Goal: Task Accomplishment & Management: Complete application form

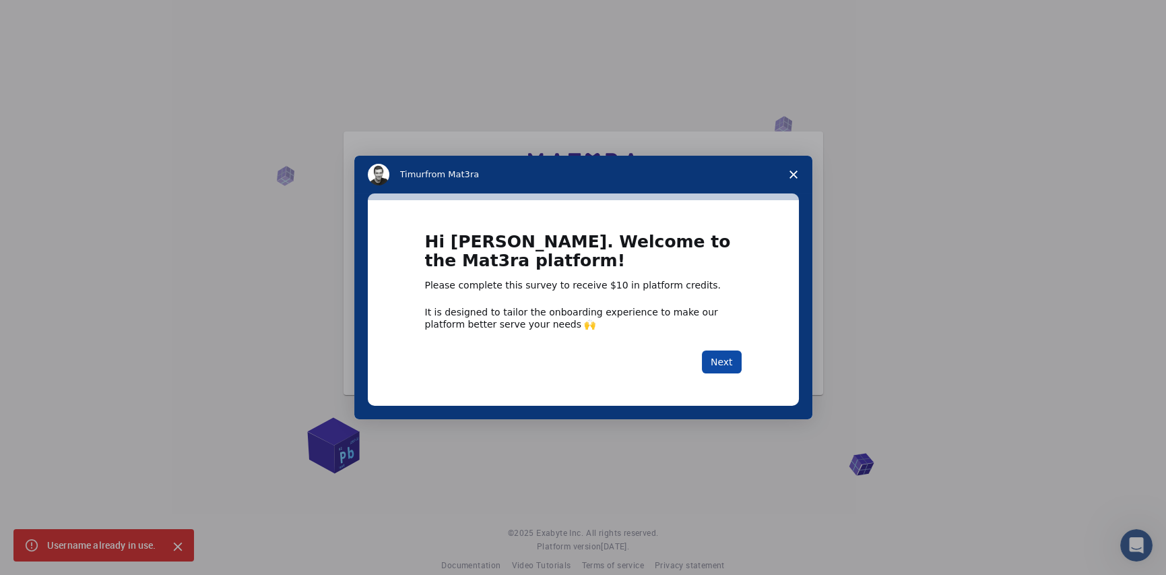
click at [720, 358] on button "Next" at bounding box center [722, 361] width 40 height 23
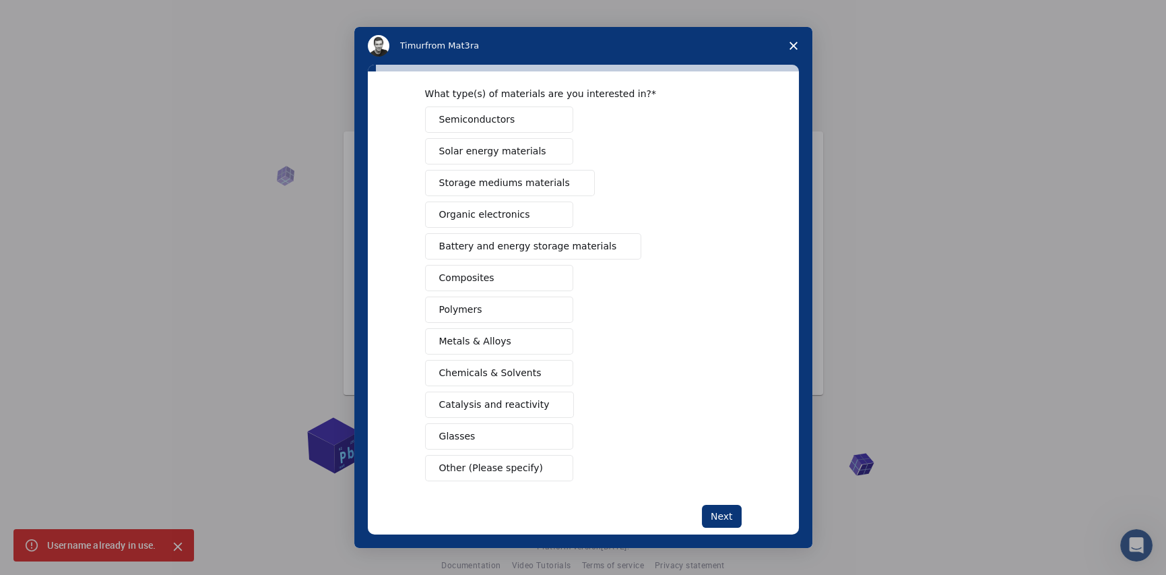
scroll to position [74, 0]
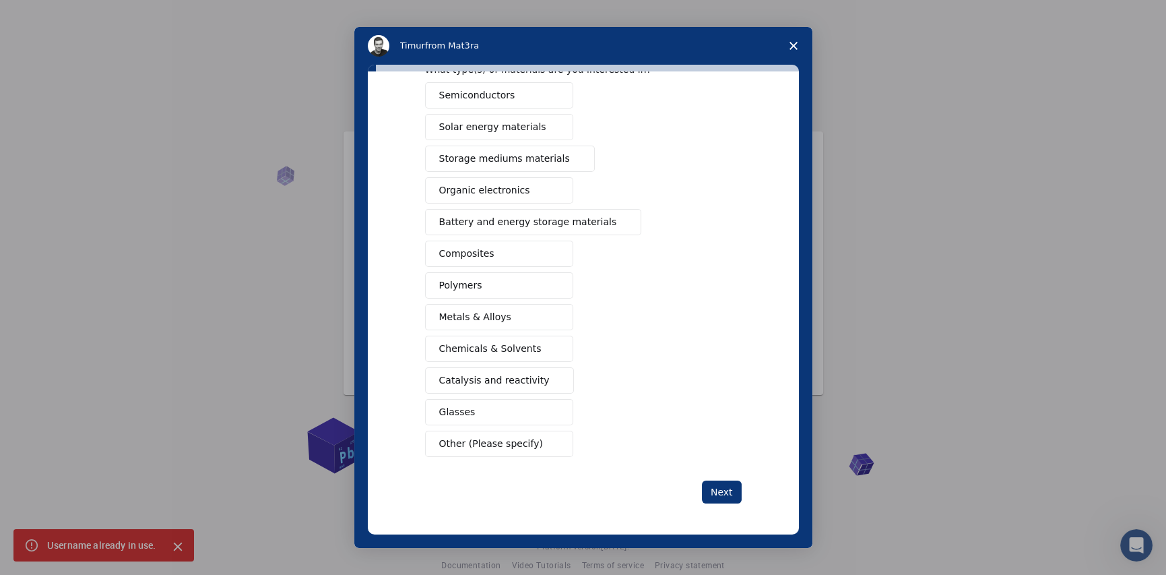
click at [470, 285] on span "Polymers" at bounding box center [460, 285] width 43 height 14
click at [492, 352] on span "Chemicals & Solvents" at bounding box center [490, 349] width 102 height 14
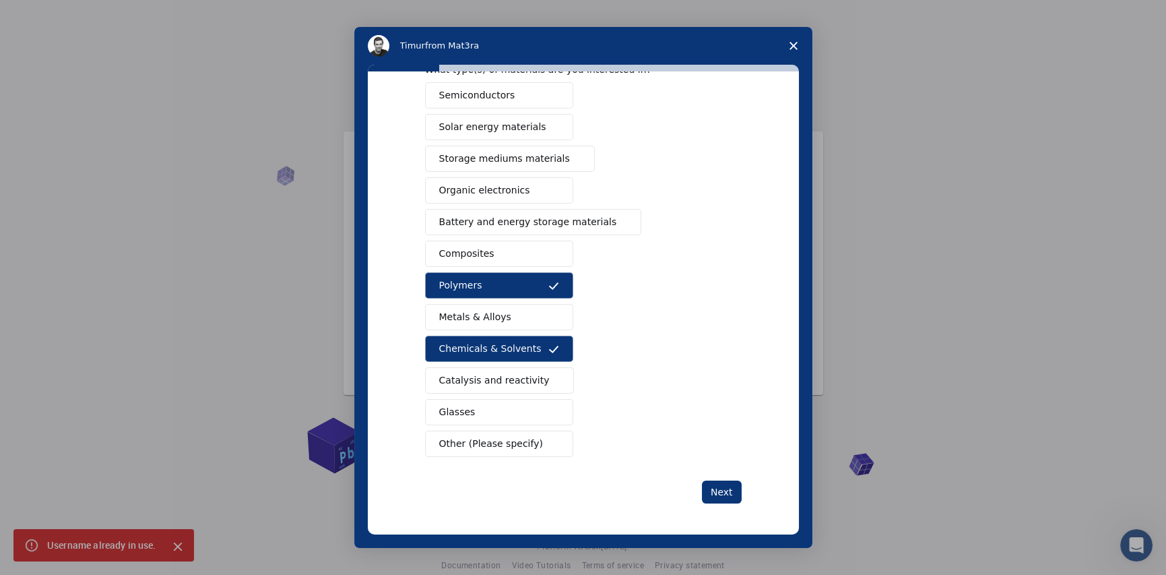
click at [498, 383] on span "Catalysis and reactivity" at bounding box center [494, 380] width 110 height 14
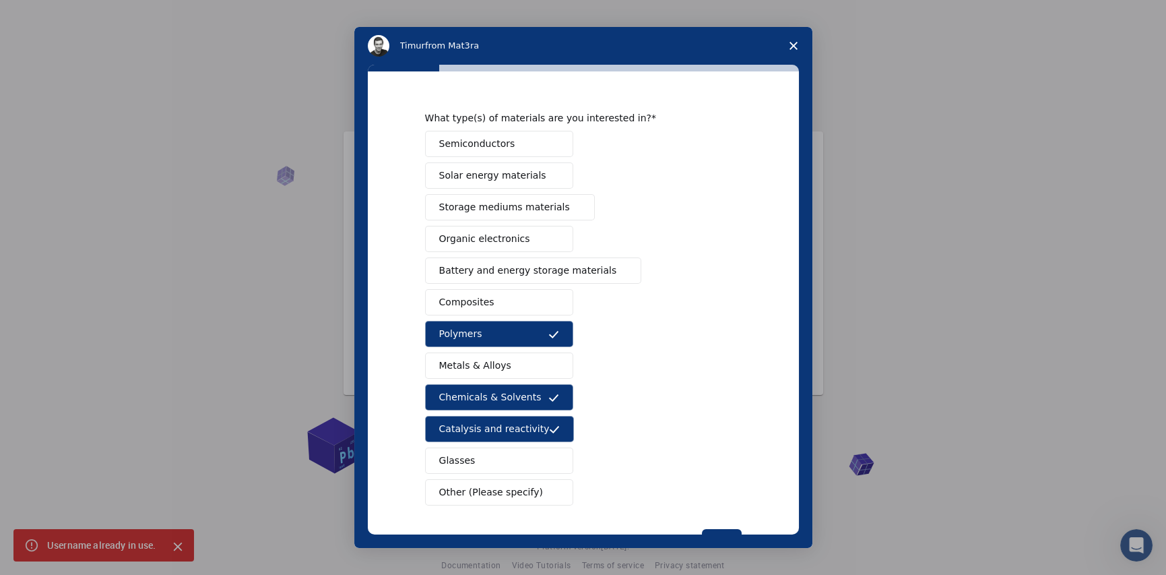
scroll to position [0, 0]
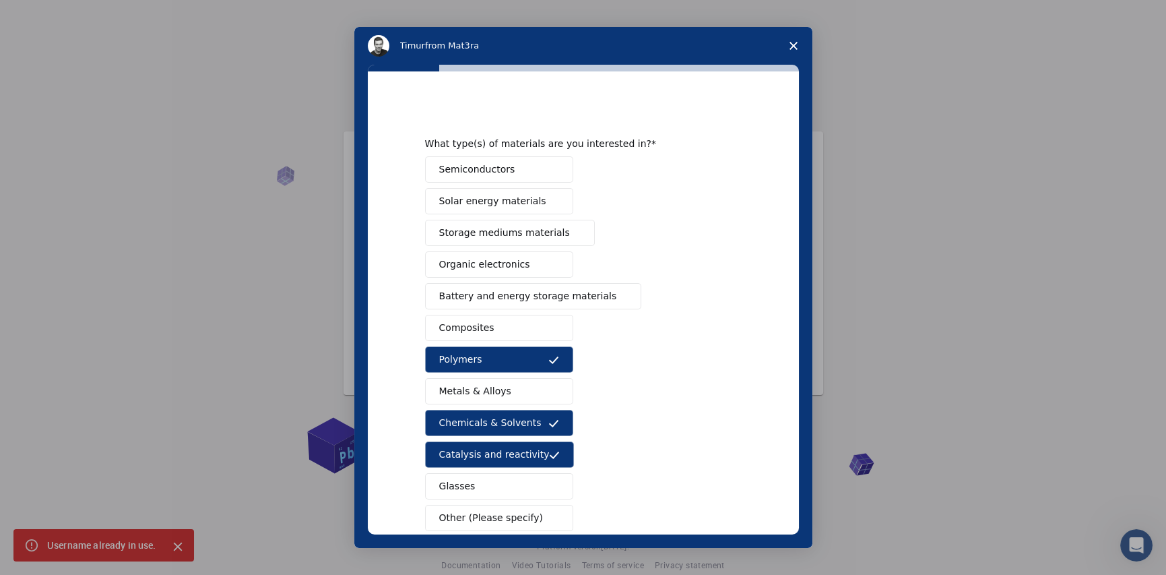
click at [485, 325] on button "Composites" at bounding box center [499, 328] width 148 height 26
click at [490, 172] on span "Semiconductors" at bounding box center [477, 169] width 76 height 14
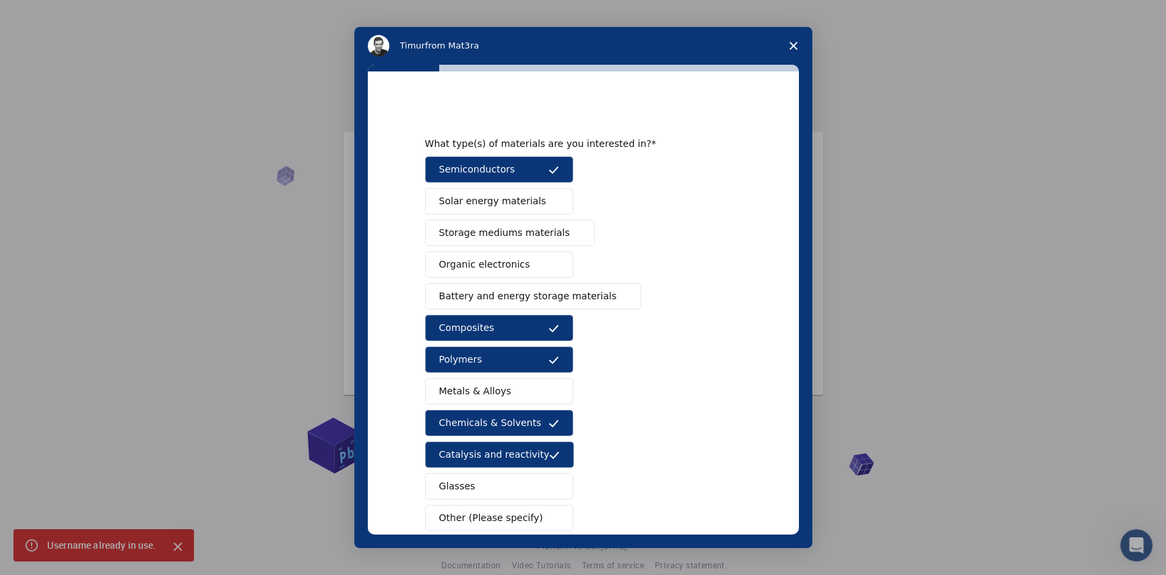
scroll to position [74, 0]
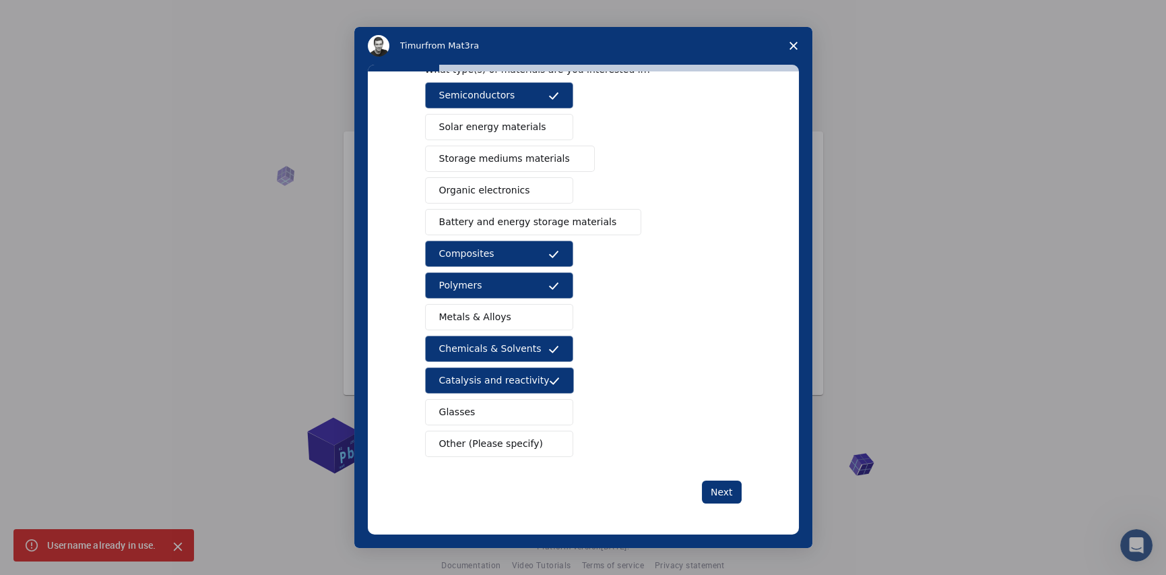
click at [541, 187] on button "Organic electronics" at bounding box center [499, 190] width 148 height 26
click at [515, 438] on span "Other (Please specify)" at bounding box center [491, 444] width 104 height 14
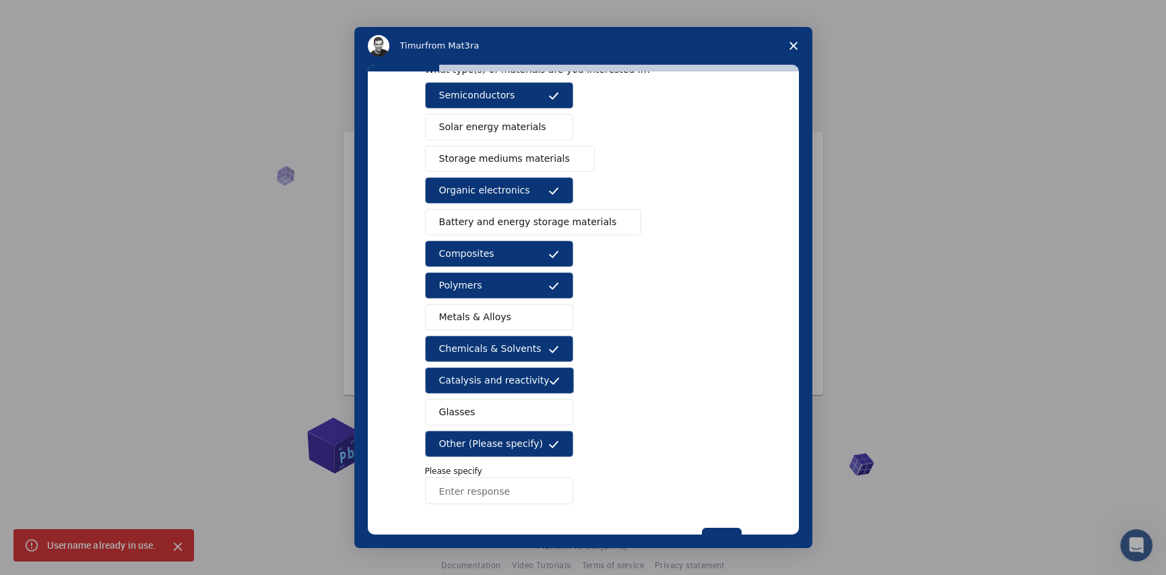
click at [490, 486] on input "Enter response" at bounding box center [499, 490] width 148 height 27
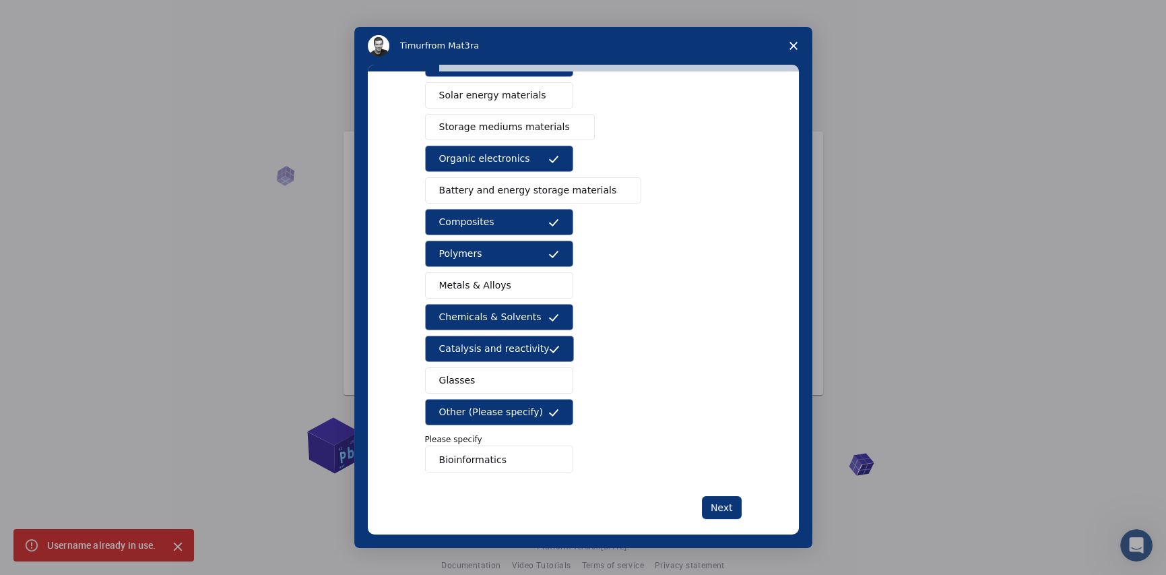
scroll to position [121, 0]
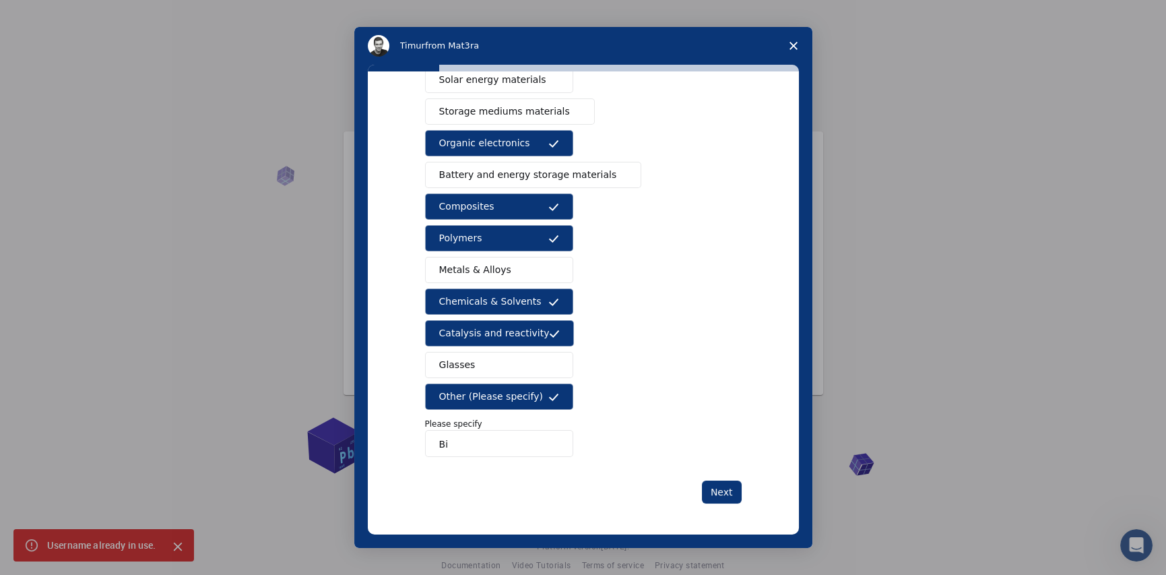
type input "B"
click at [481, 447] on input "Enter response" at bounding box center [499, 443] width 148 height 27
paste input "biological macromolecule"
click at [441, 443] on input "biological macromolecule" at bounding box center [499, 443] width 148 height 27
click at [483, 441] on input "Biological macromolecule" at bounding box center [499, 443] width 148 height 27
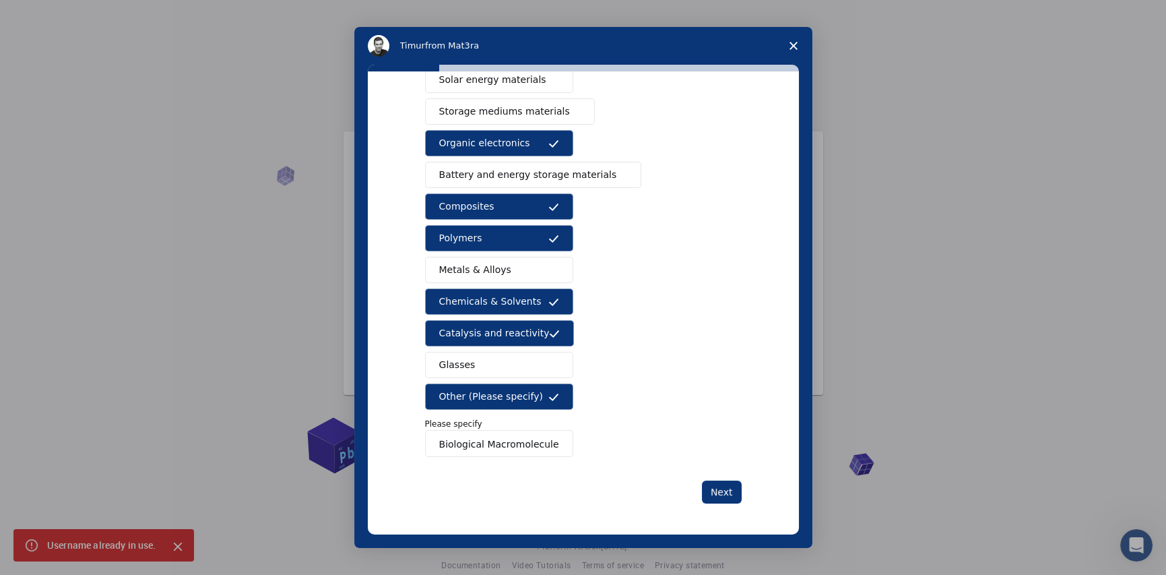
type input "Biological Macromolecules"
click at [678, 346] on div "Semiconductors Solar energy materials Storage mediums materials Organic electro…" at bounding box center [583, 246] width 317 height 422
click at [715, 492] on button "Next" at bounding box center [722, 491] width 40 height 23
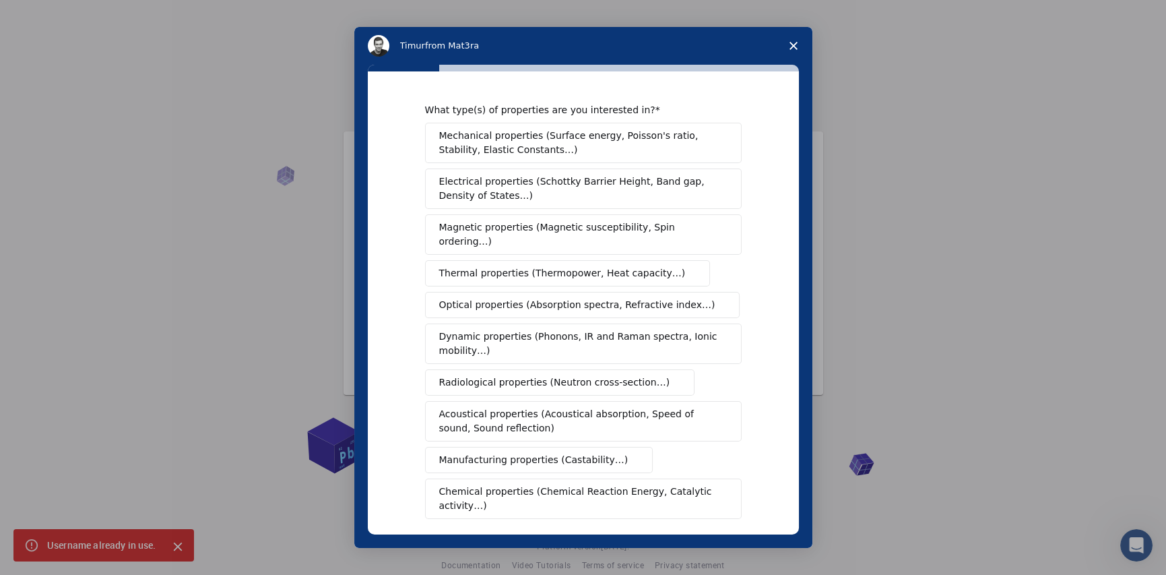
scroll to position [143, 0]
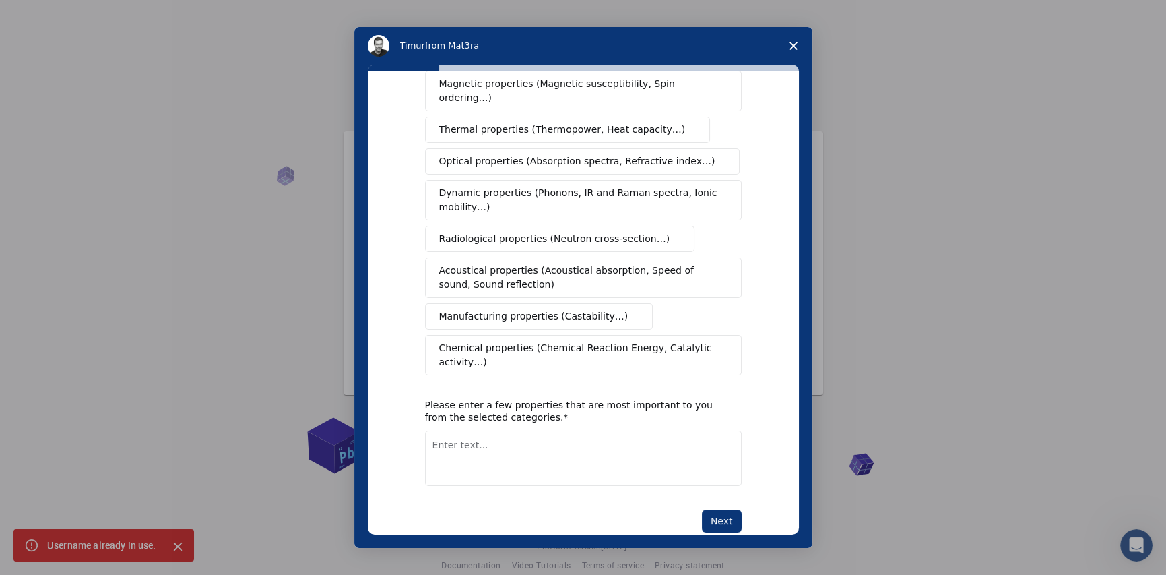
click at [506, 341] on span "Chemical properties (Chemical Reaction Energy, Catalytic activity…)" at bounding box center [578, 355] width 279 height 28
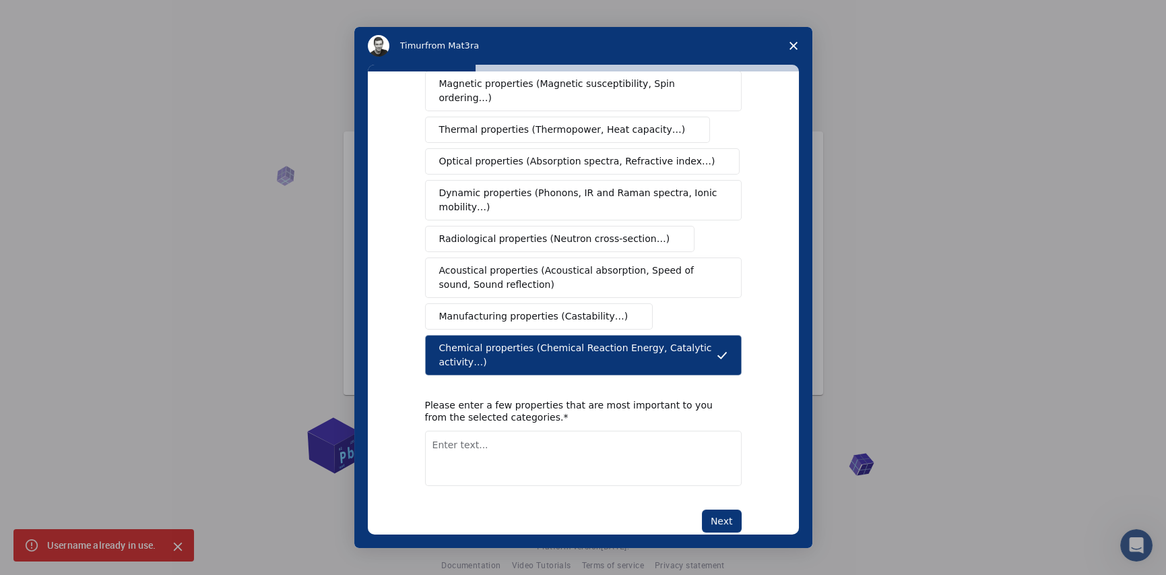
scroll to position [32, 0]
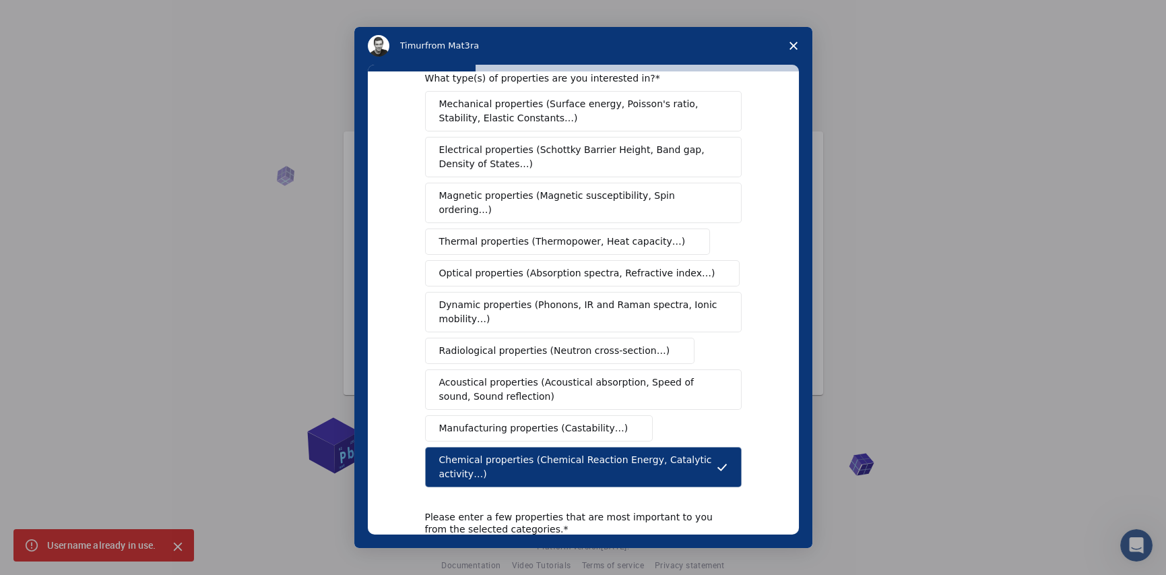
click at [486, 305] on span "Dynamic properties (Phonons, IR and Raman spectra, Ionic mobility…)" at bounding box center [579, 312] width 280 height 28
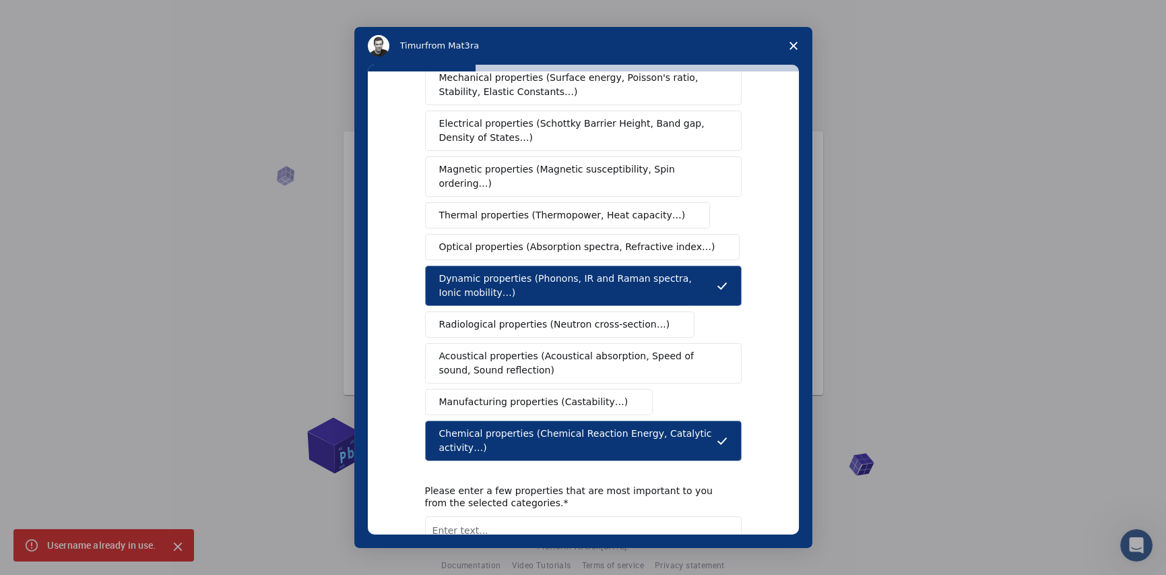
scroll to position [0, 0]
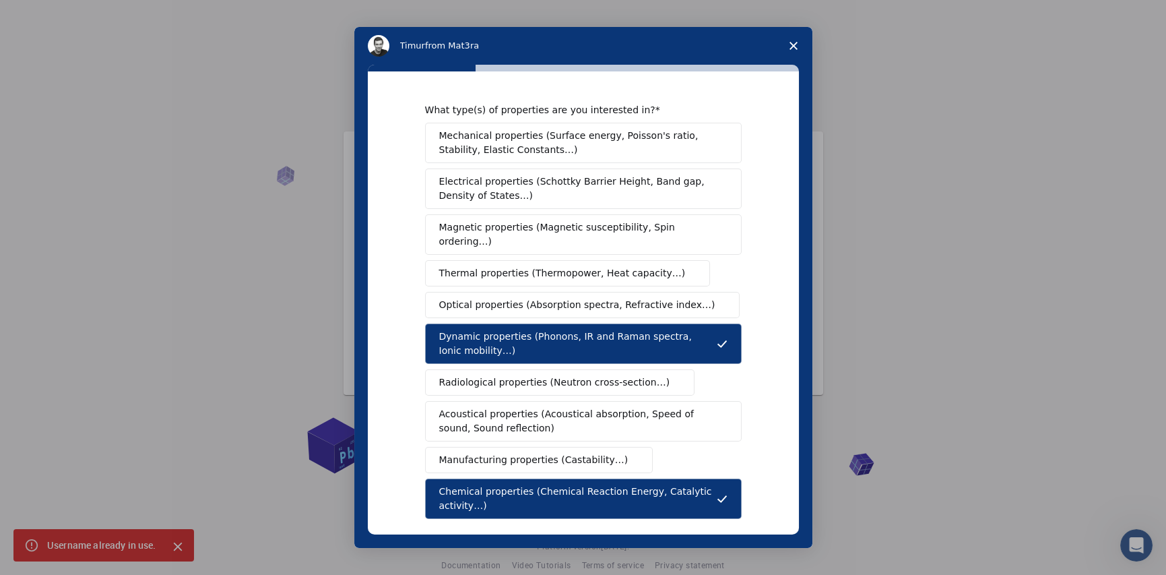
click at [712, 329] on span "Dynamic properties (Phonons, IR and Raman spectra, Ionic mobility…)" at bounding box center [578, 343] width 278 height 28
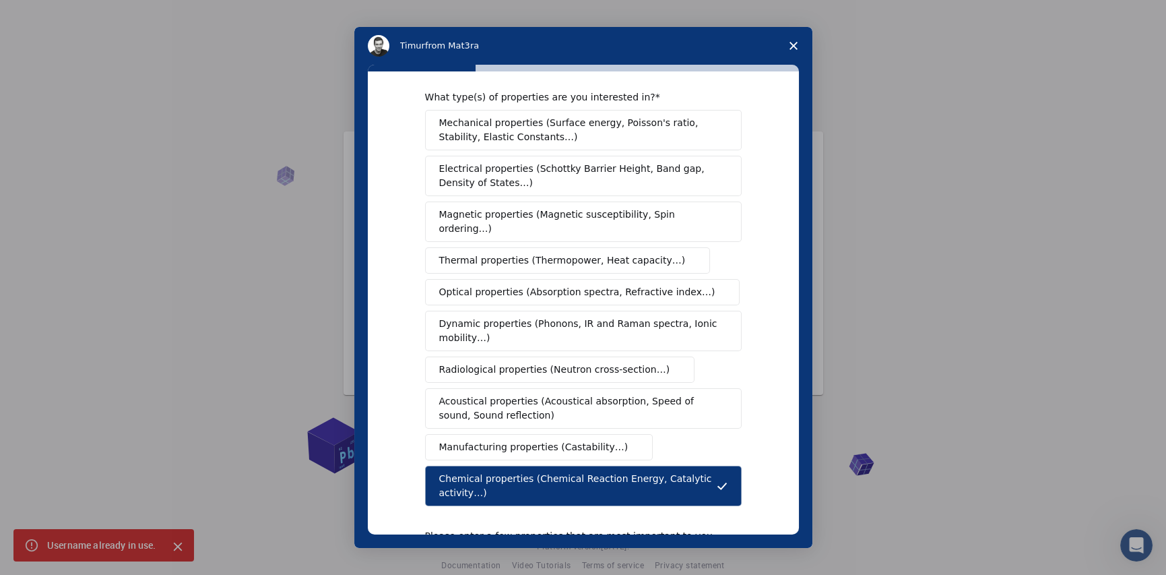
scroll to position [143, 0]
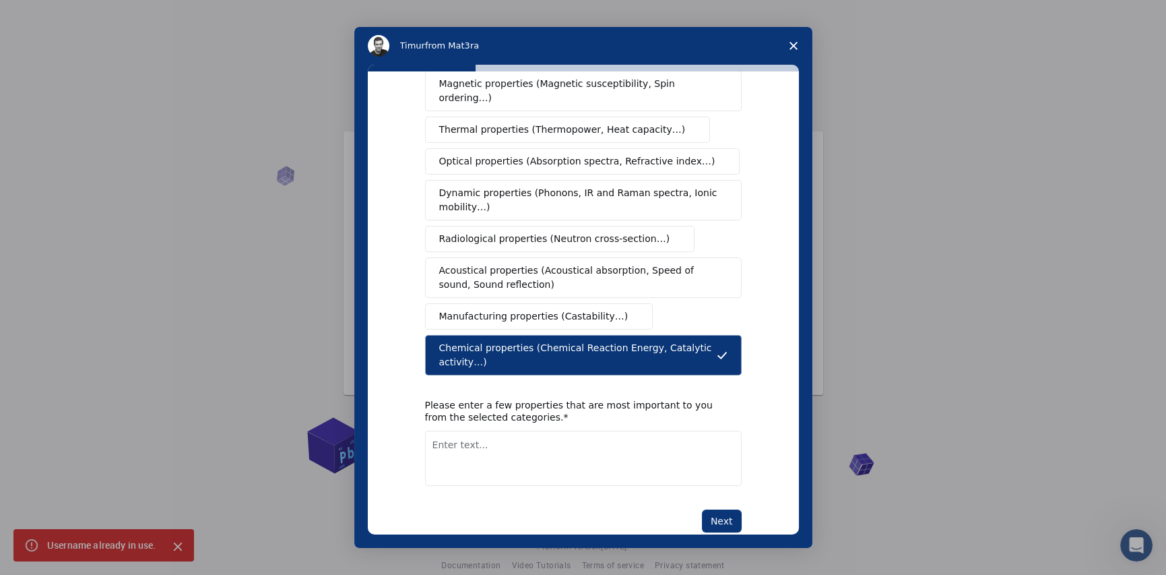
click at [515, 430] on textarea "Enter text..." at bounding box center [583, 457] width 317 height 55
paste textarea "Catalytic activity, Binding affinity, Substrate specificity, Redox potential, H…"
type textarea "Catalytic activity, Binding affinity, Substrate specificity, Redox potential, H…"
click at [527, 433] on textarea "Catalytic activity, Binding affinity, Substrate specificity, Redox potential, H…" at bounding box center [583, 457] width 317 height 55
click at [721, 509] on button "Next" at bounding box center [722, 520] width 40 height 23
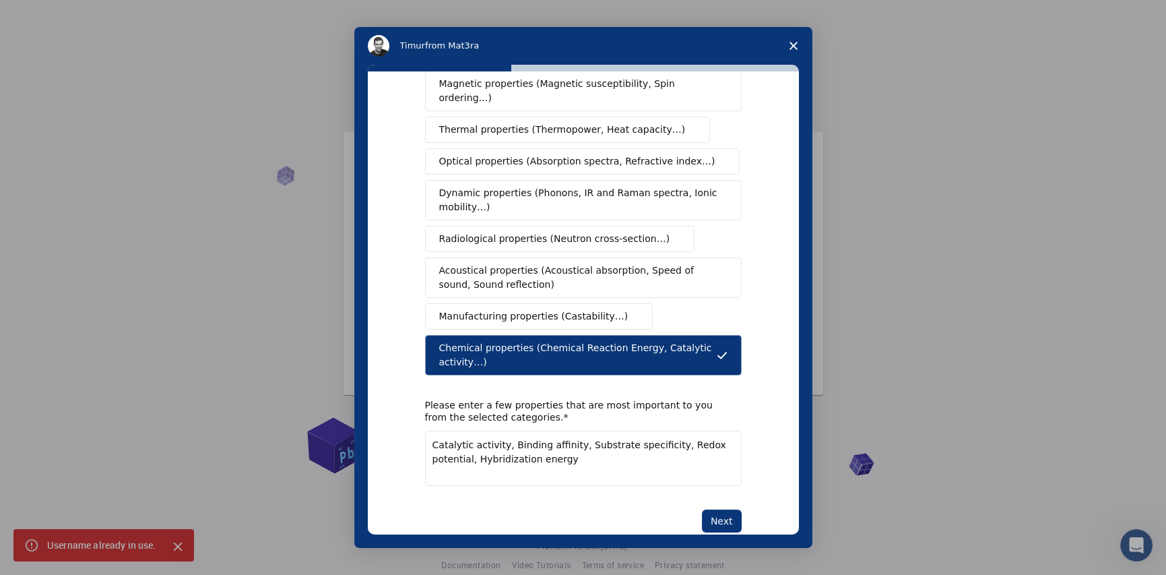
scroll to position [0, 0]
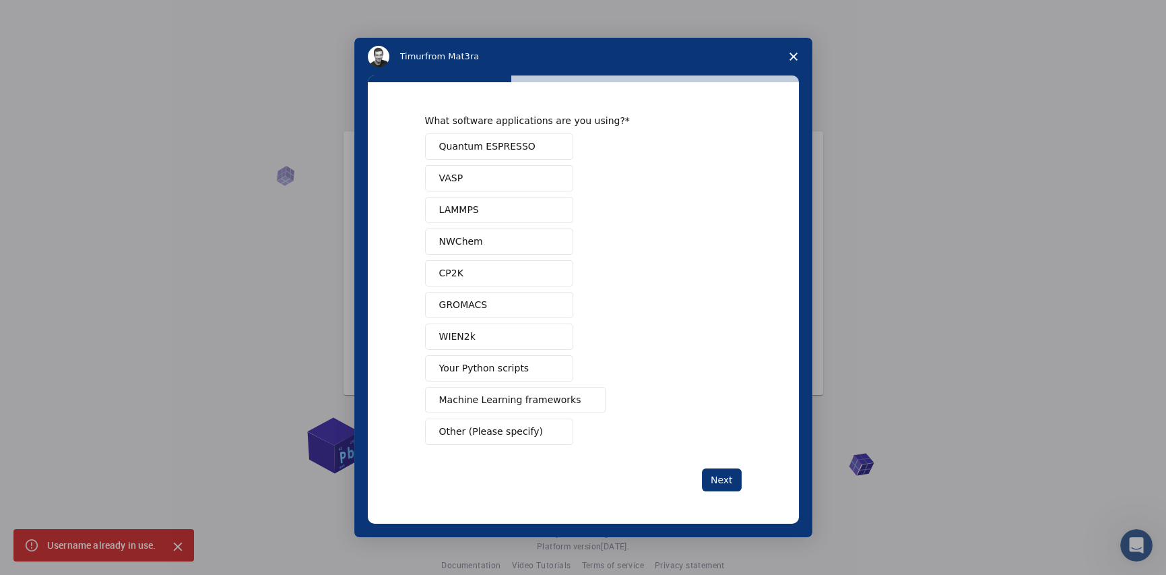
click at [548, 301] on span "Intercom messenger" at bounding box center [553, 305] width 11 height 11
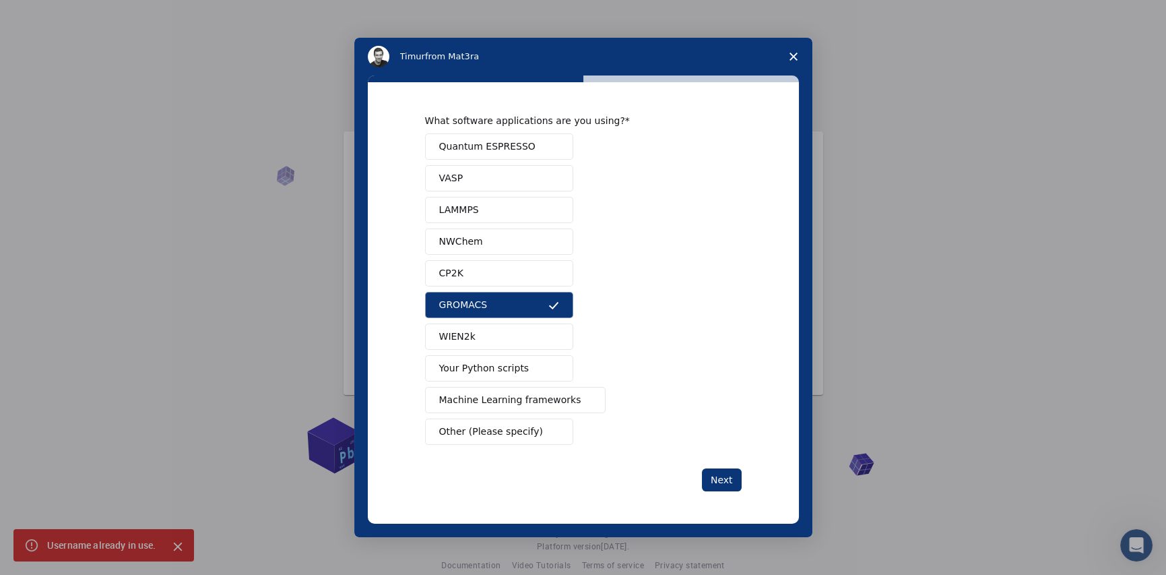
click at [534, 366] on button "Your Python scripts" at bounding box center [499, 368] width 148 height 26
click at [542, 397] on span "Machine Learning frameworks" at bounding box center [510, 400] width 142 height 14
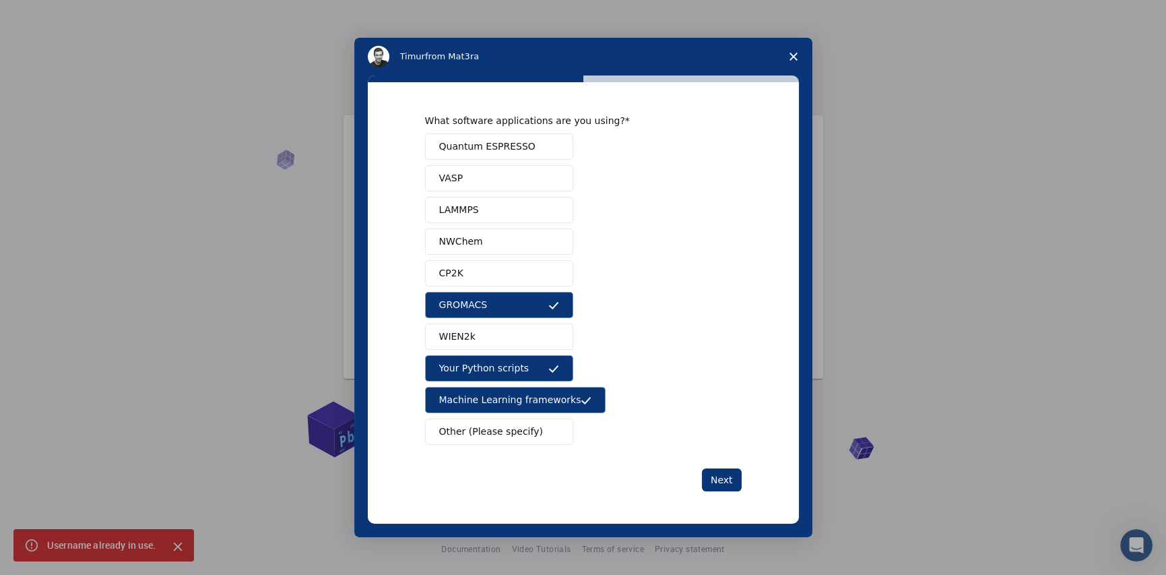
scroll to position [20, 0]
click at [528, 426] on button "Other (Please specify)" at bounding box center [499, 431] width 148 height 26
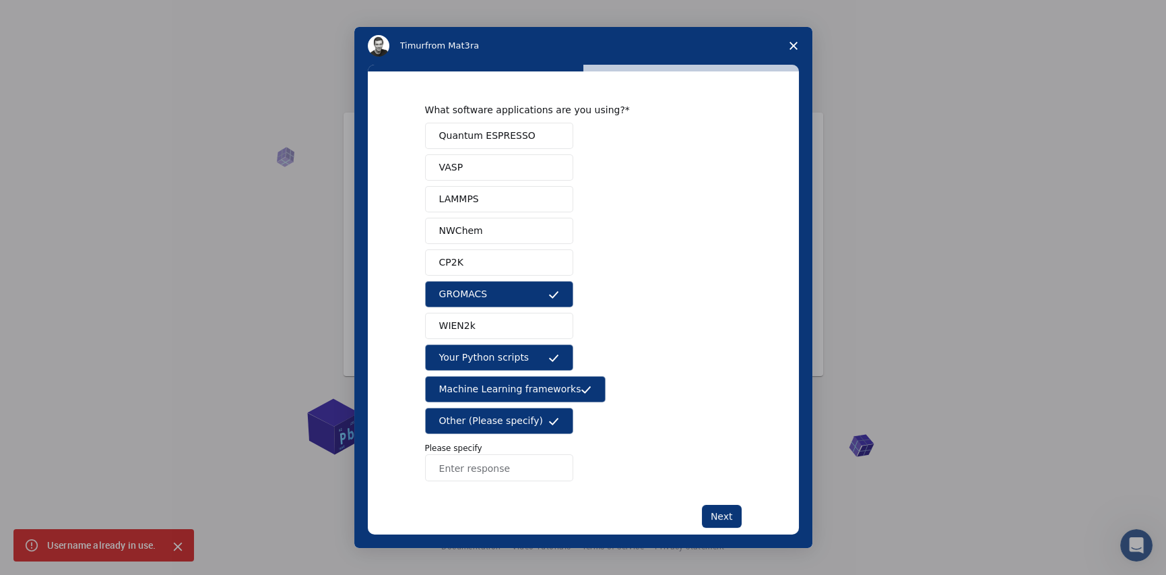
click at [526, 465] on input "Enter response" at bounding box center [499, 467] width 148 height 27
paste input "AutoDock Vina, AlphaFold2, UCSF ChimeraX, PyMOL, Biopython, RDKit"
type input "AutoDock Vina, AlphaFold2, UCSF ChimeraX, PyMOL, Biopython, RDKit"
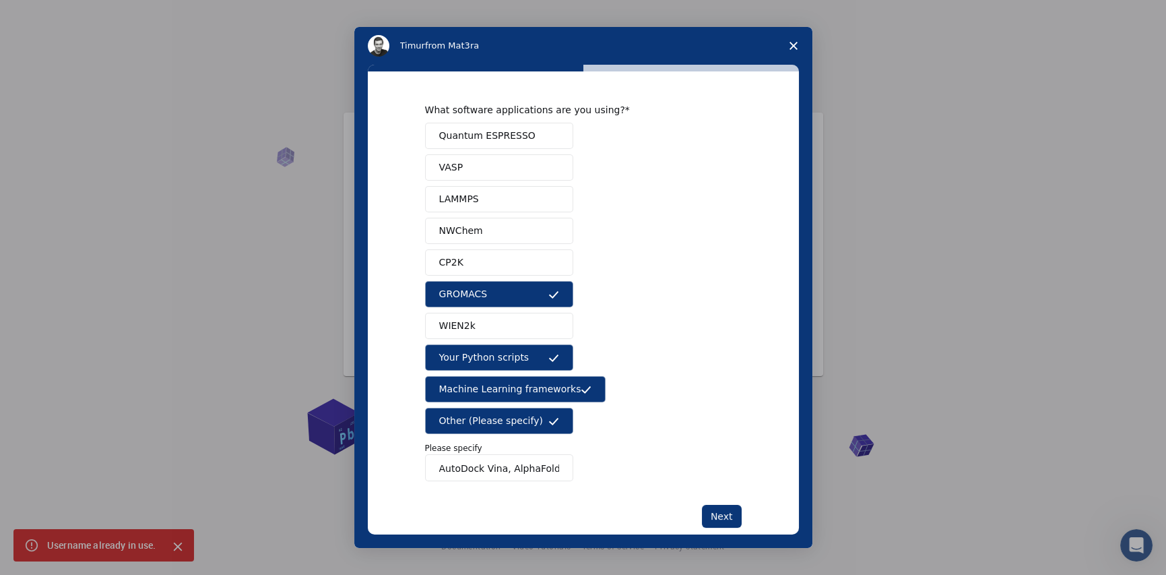
click at [643, 421] on div "Quantum ESPRESSO VASP LAMMPS NWChem CP2K GROMACS WIEN2k Your Python scripts Mac…" at bounding box center [583, 302] width 317 height 358
click at [526, 468] on input "AutoDock Vina, AlphaFold2, UCSF ChimeraX, PyMOL, Biopython, RDKit" at bounding box center [499, 467] width 148 height 27
click at [728, 515] on button "Next" at bounding box center [722, 516] width 40 height 23
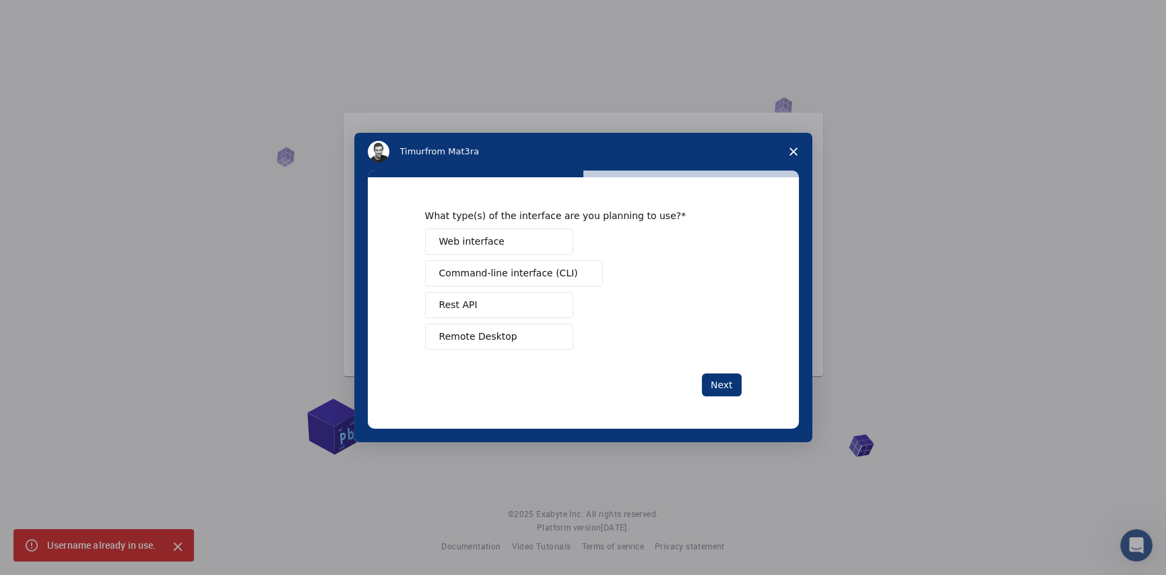
click at [520, 271] on span "Command-line interface (CLI)" at bounding box center [508, 273] width 139 height 14
click at [522, 300] on button "Rest API" at bounding box center [499, 305] width 148 height 26
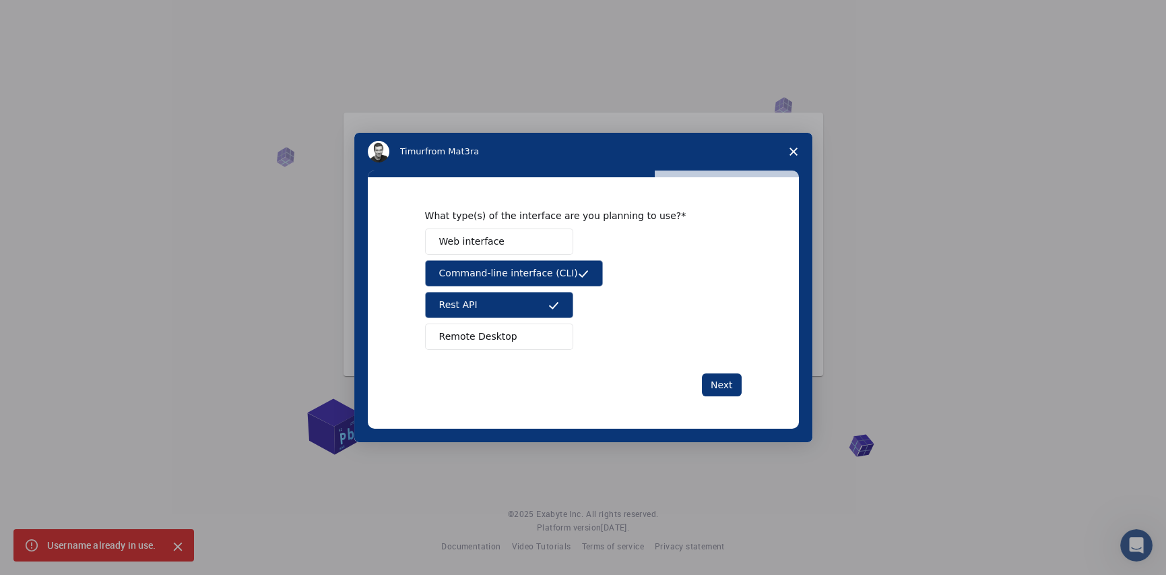
click at [548, 240] on span "Intercom messenger" at bounding box center [553, 241] width 11 height 11
click at [548, 332] on span "Intercom messenger" at bounding box center [553, 336] width 11 height 11
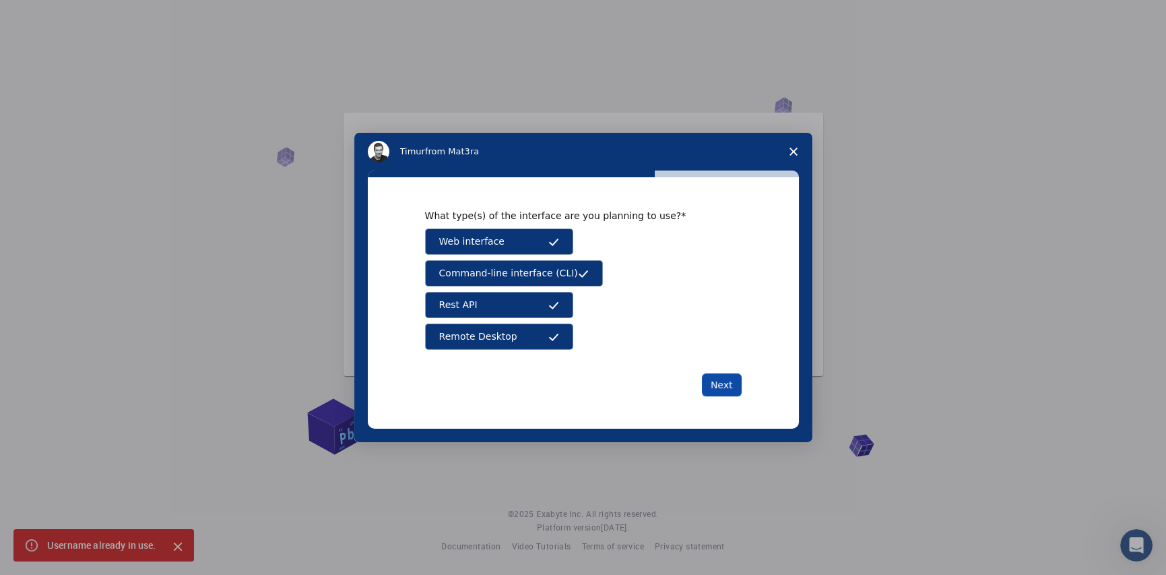
click at [719, 376] on button "Next" at bounding box center [722, 384] width 40 height 23
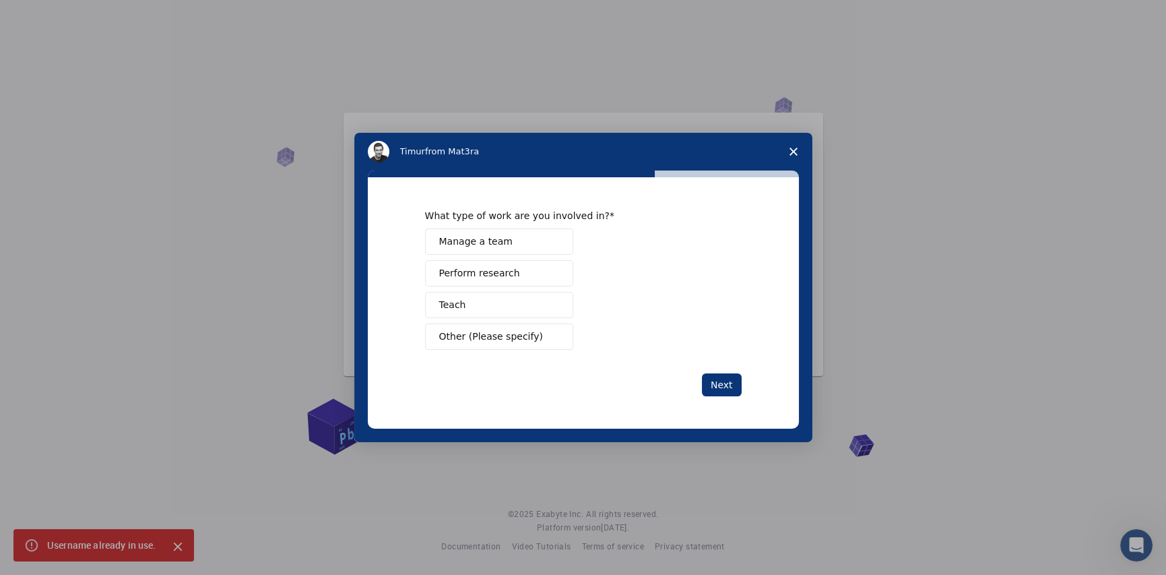
click at [529, 267] on button "Perform research" at bounding box center [499, 273] width 148 height 26
click at [715, 385] on button "Next" at bounding box center [722, 384] width 40 height 23
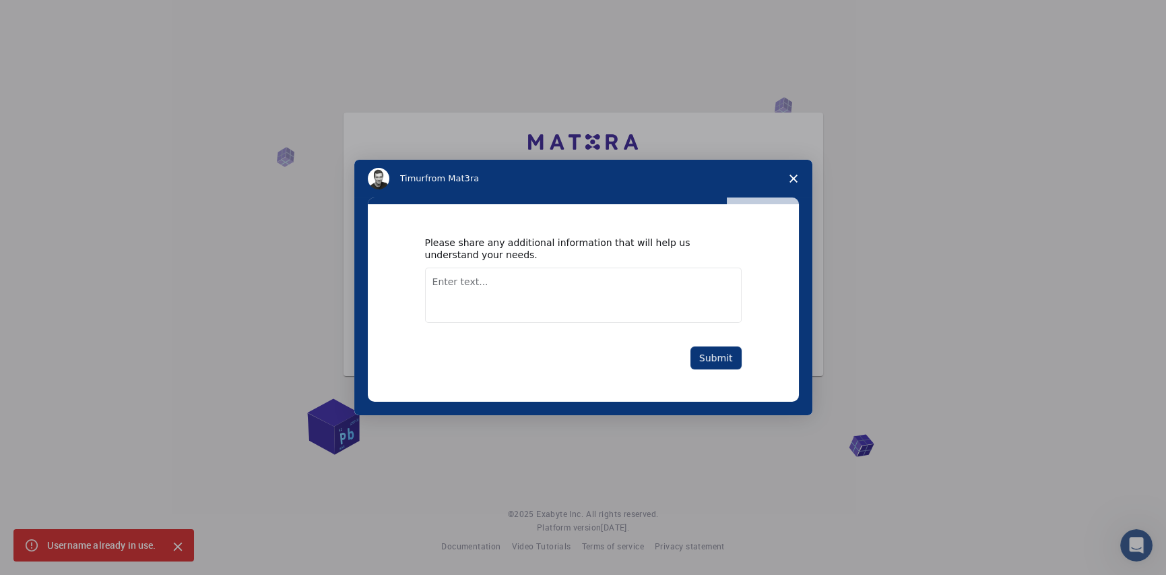
click at [522, 294] on textarea "Enter text..." at bounding box center [583, 294] width 317 height 55
paste textarea "I have a background in Biotechnology and am now specializing in computational b…"
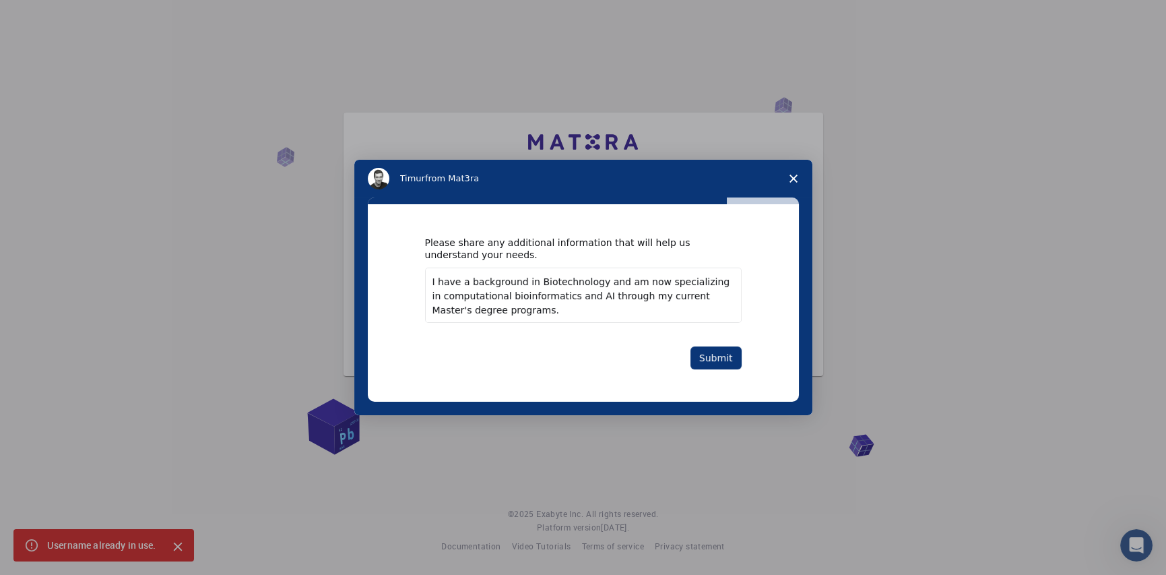
scroll to position [51, 0]
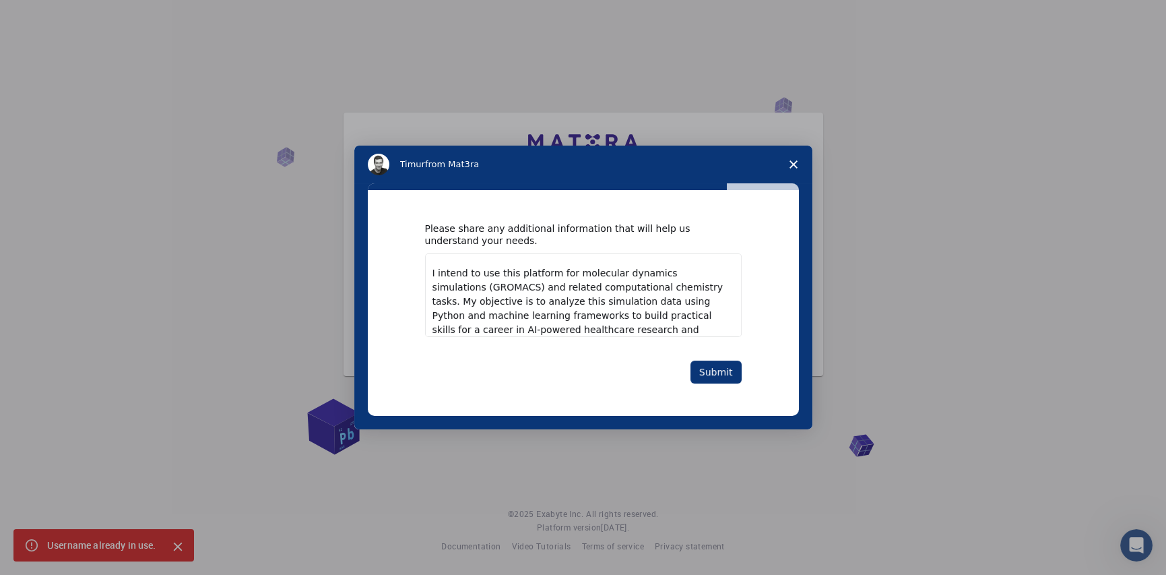
click at [431, 271] on textarea "I have a background in Biotechnology and am now specializing in computational b…" at bounding box center [583, 295] width 317 height 84
type textarea "I have a background in Biotechnology and am now specializing in computational b…"
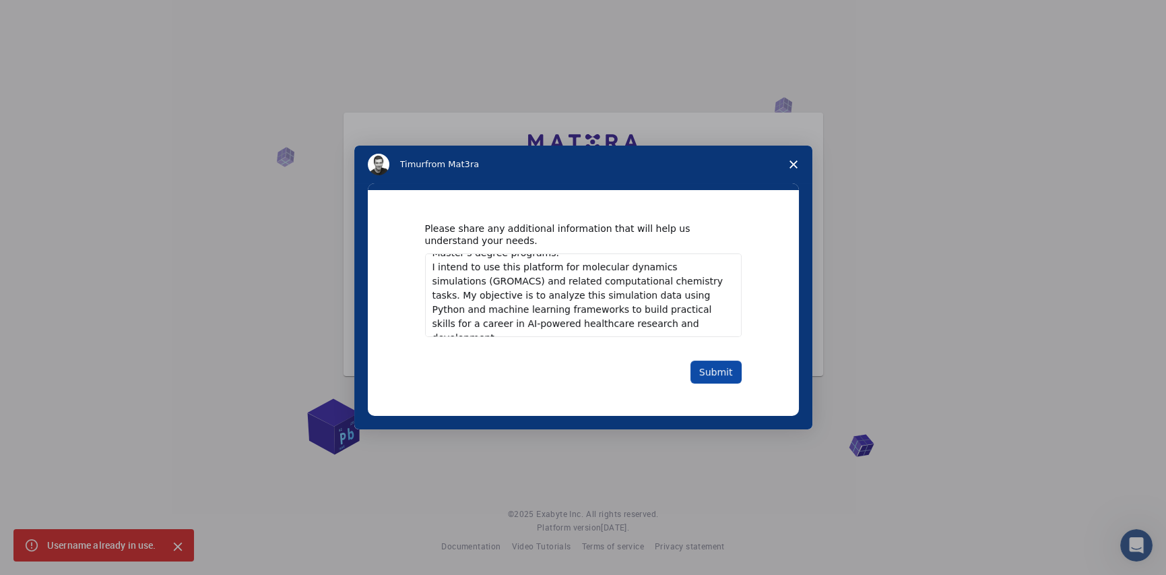
click at [717, 362] on button "Submit" at bounding box center [715, 371] width 51 height 23
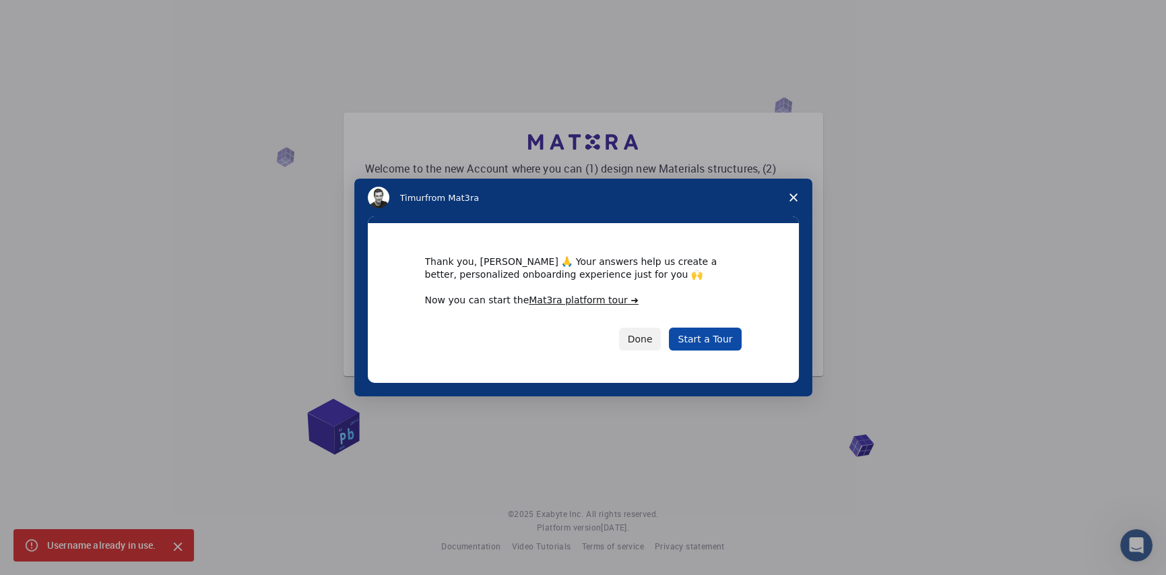
click at [697, 339] on link "Start a Tour" at bounding box center [705, 338] width 72 height 23
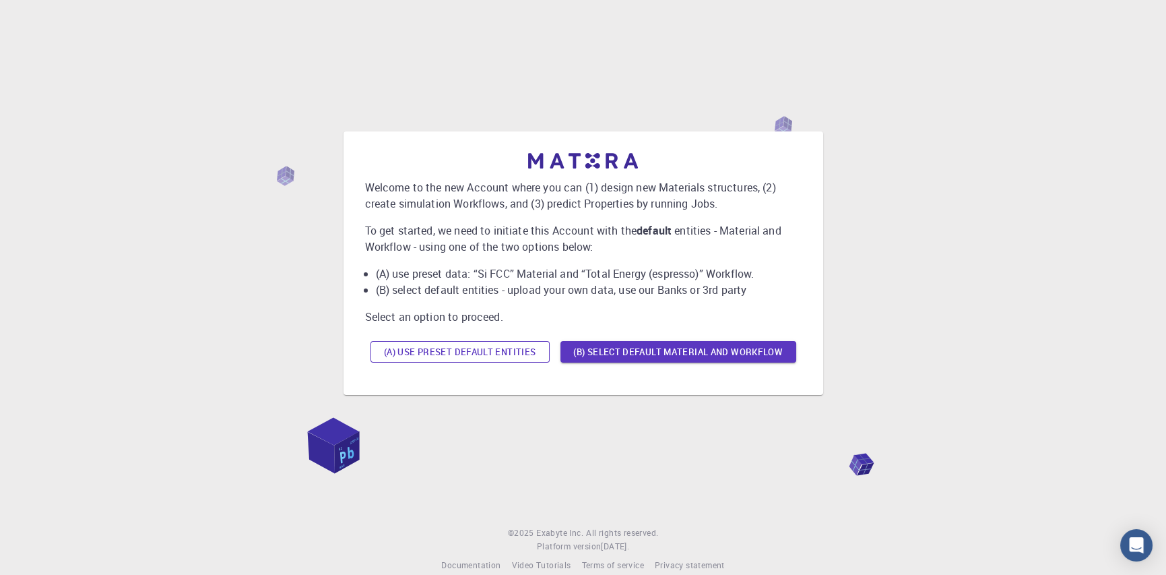
click at [476, 355] on button "(A) Use preset default entities" at bounding box center [460, 352] width 179 height 22
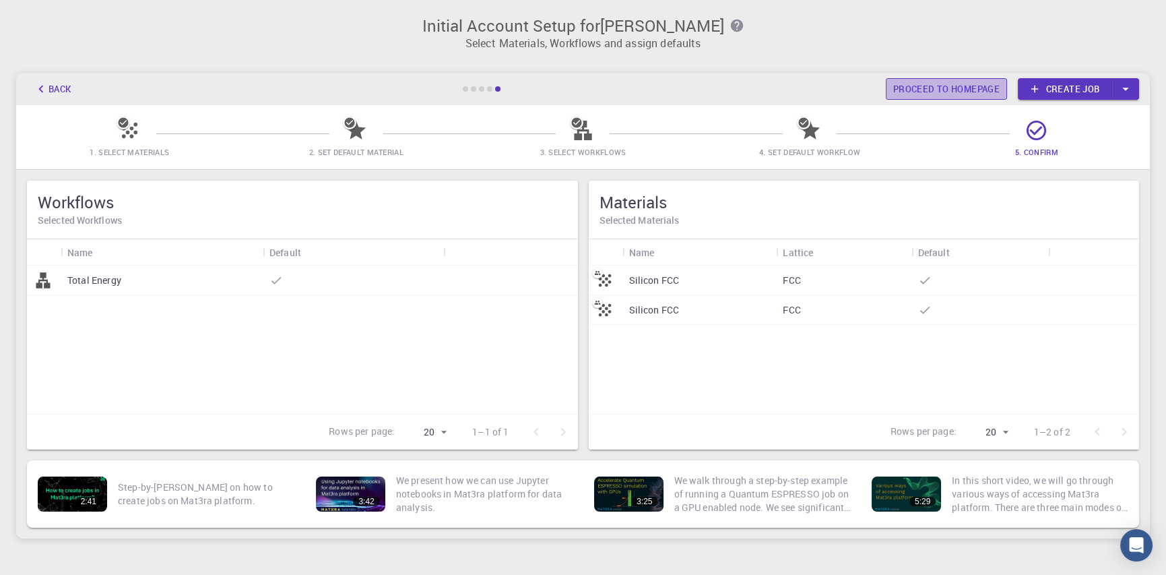
click at [903, 92] on link "Proceed to homepage" at bounding box center [946, 89] width 121 height 22
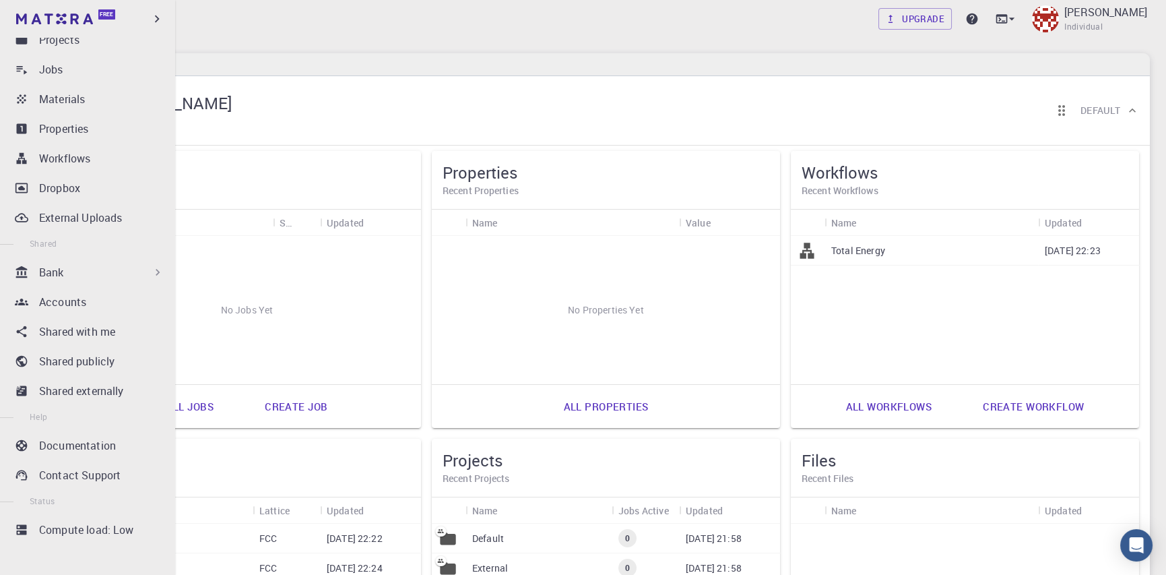
scroll to position [95, 0]
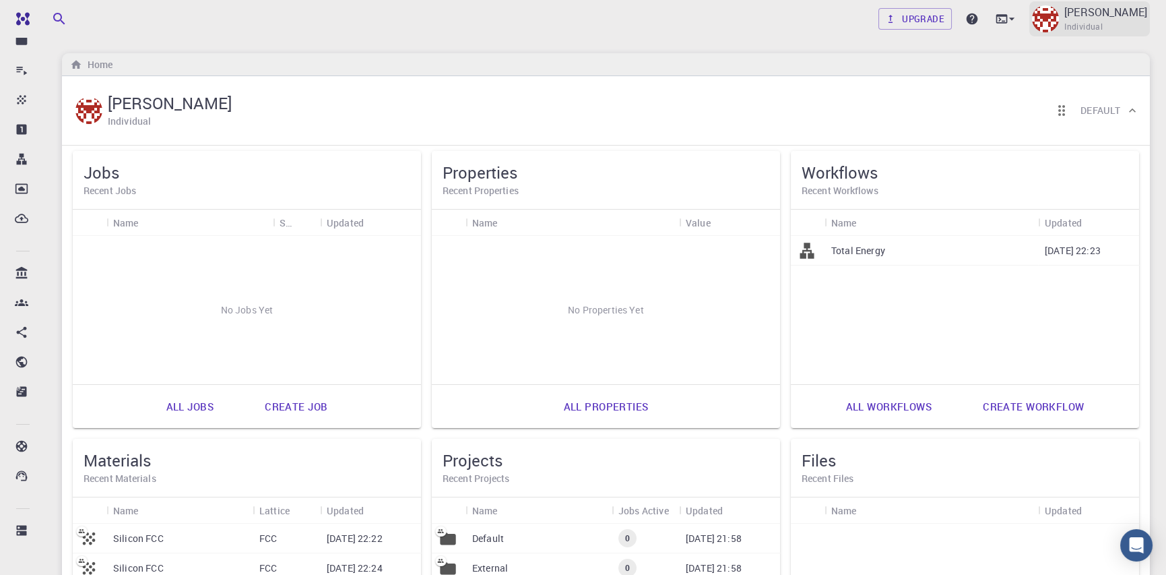
click at [1074, 14] on p "[PERSON_NAME]" at bounding box center [1105, 12] width 83 height 16
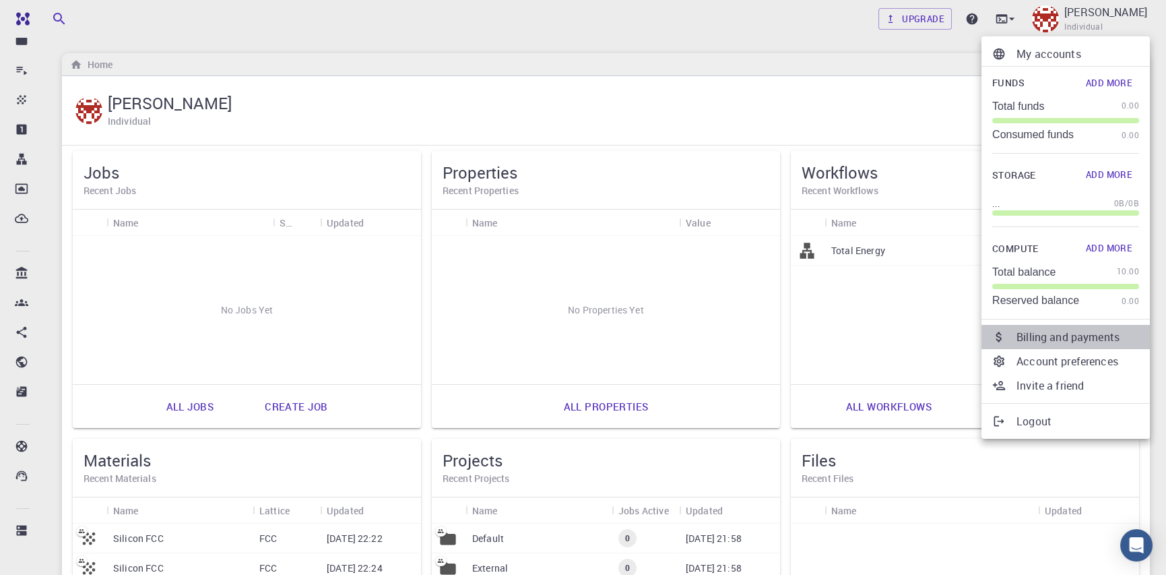
click at [1066, 338] on p "Billing and payments" at bounding box center [1078, 337] width 123 height 16
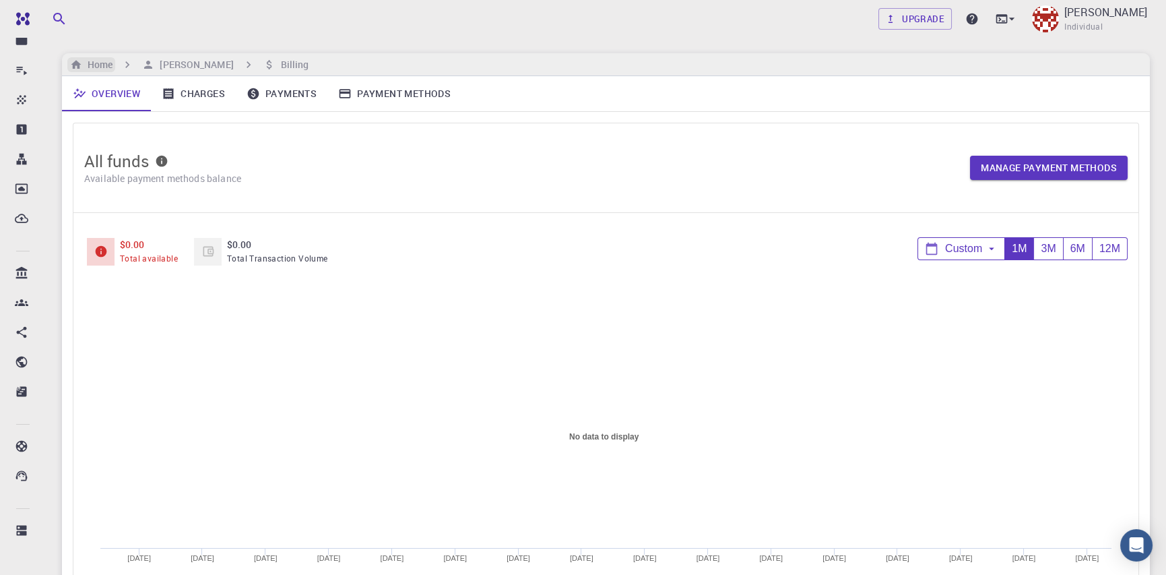
click at [108, 62] on h6 "Home" at bounding box center [97, 64] width 30 height 15
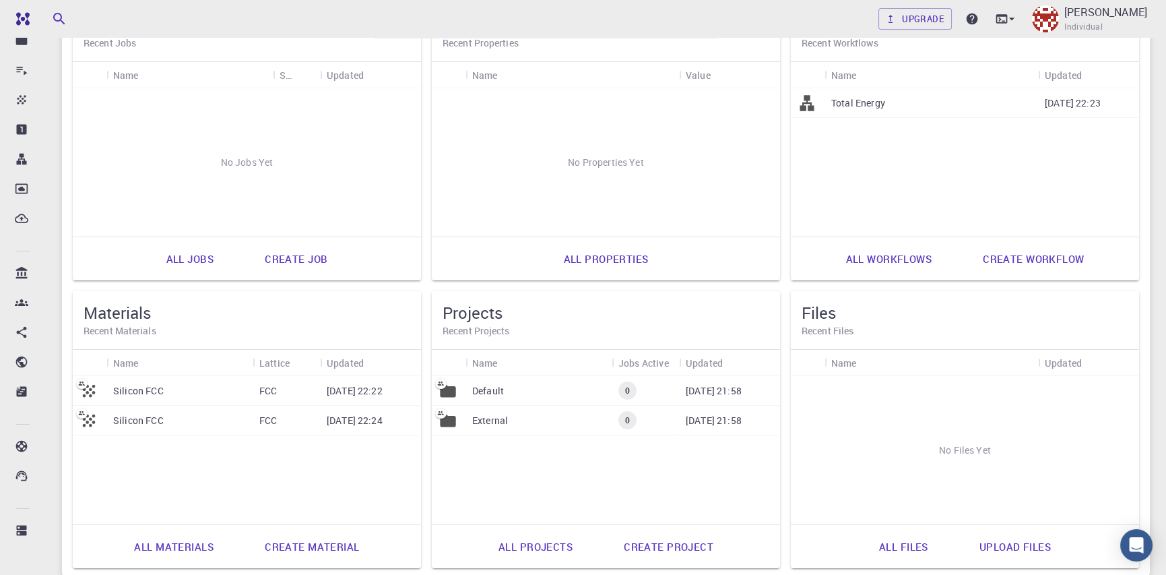
scroll to position [258, 0]
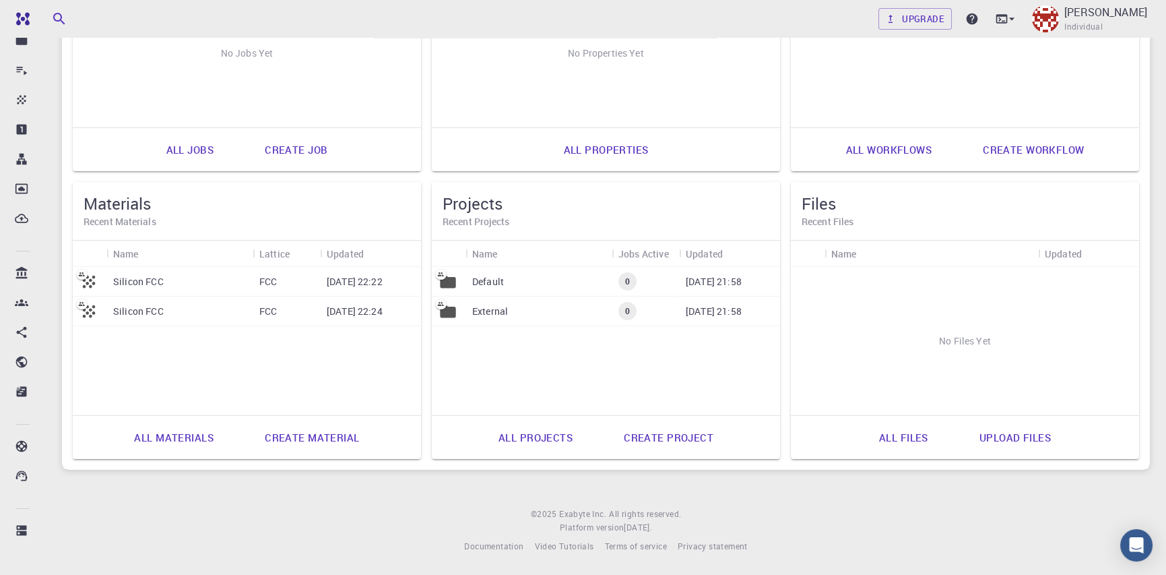
drag, startPoint x: 317, startPoint y: 513, endPoint x: 259, endPoint y: 505, distance: 58.6
click at [259, 505] on div "Upgrade [PERSON_NAME] Individual Home [PERSON_NAME] Individual Default Jobs Rec…" at bounding box center [606, 158] width 1120 height 831
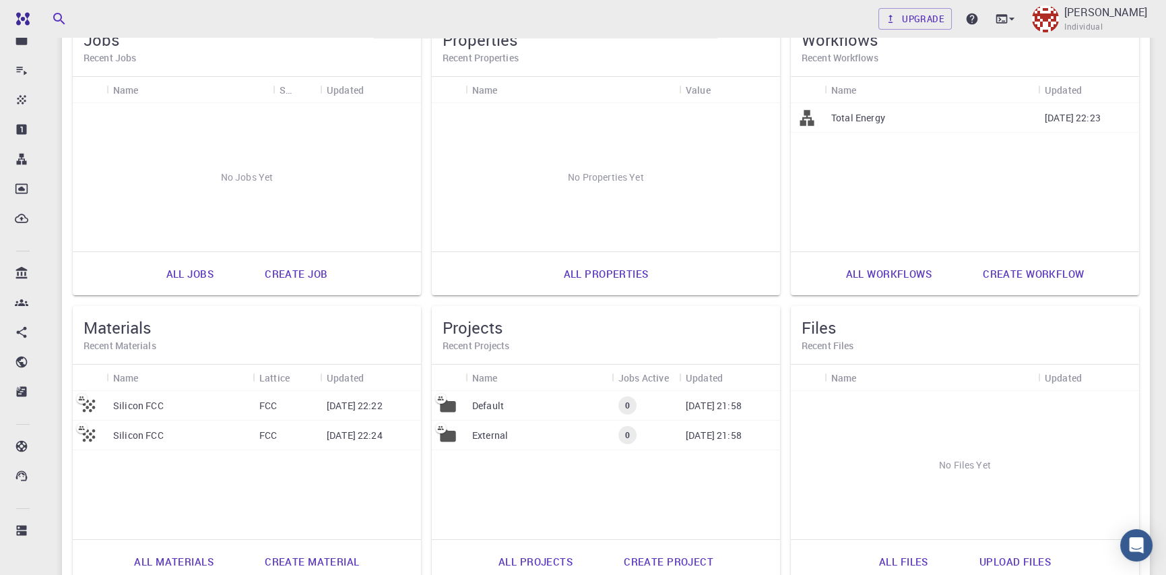
scroll to position [0, 0]
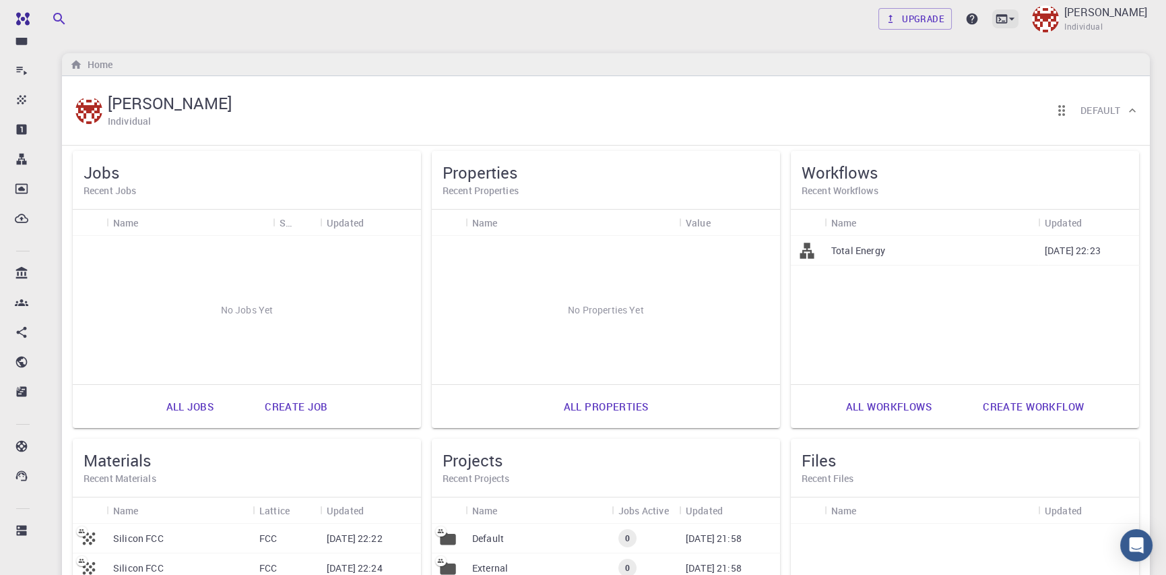
click at [1012, 22] on icon at bounding box center [1011, 18] width 13 height 13
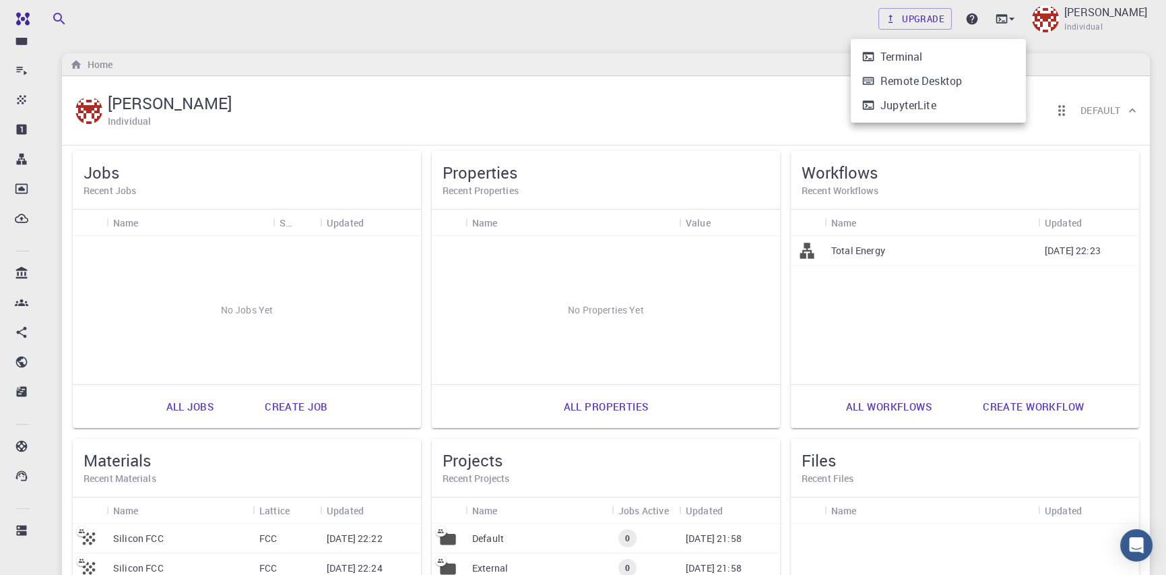
click at [659, 25] on div at bounding box center [583, 287] width 1166 height 575
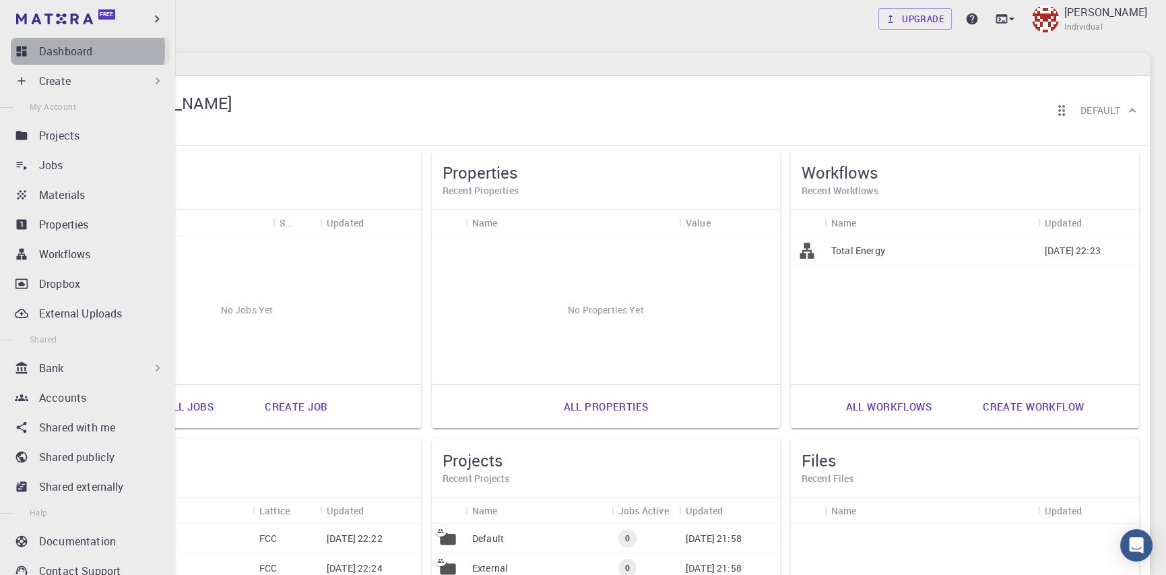
click at [66, 51] on p "Dashboard" at bounding box center [65, 51] width 53 height 16
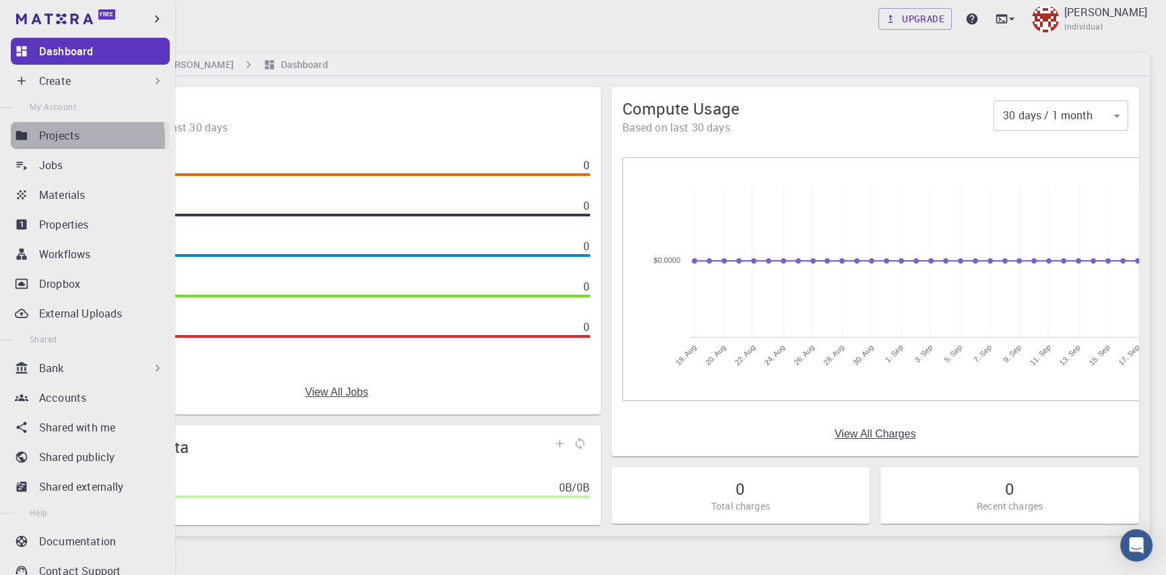
click at [48, 139] on p "Projects" at bounding box center [59, 135] width 40 height 16
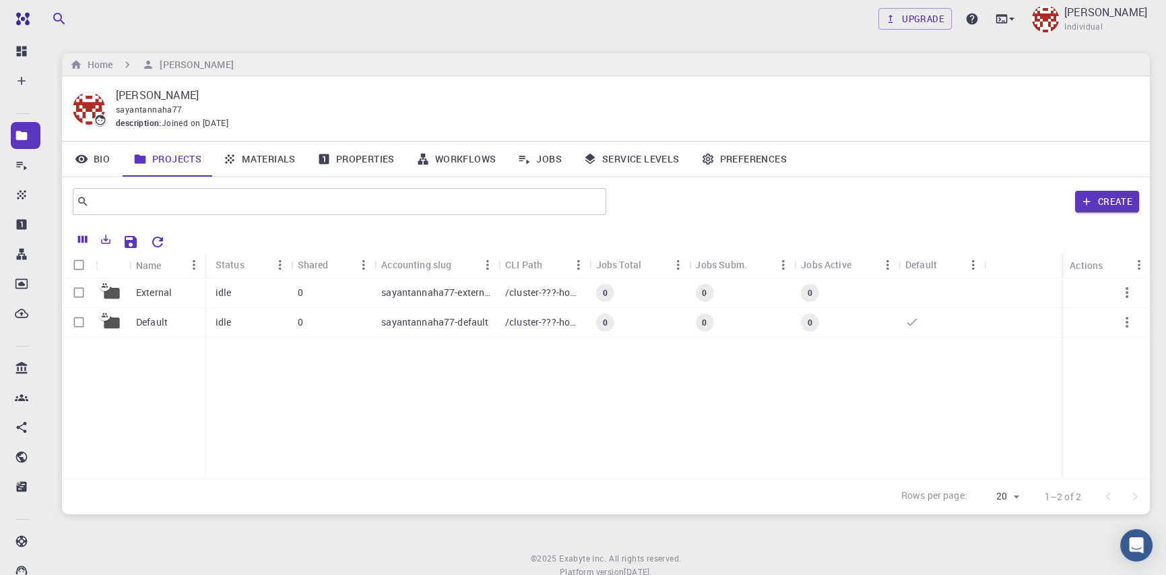
click at [203, 264] on div "Name" at bounding box center [205, 265] width 13 height 26
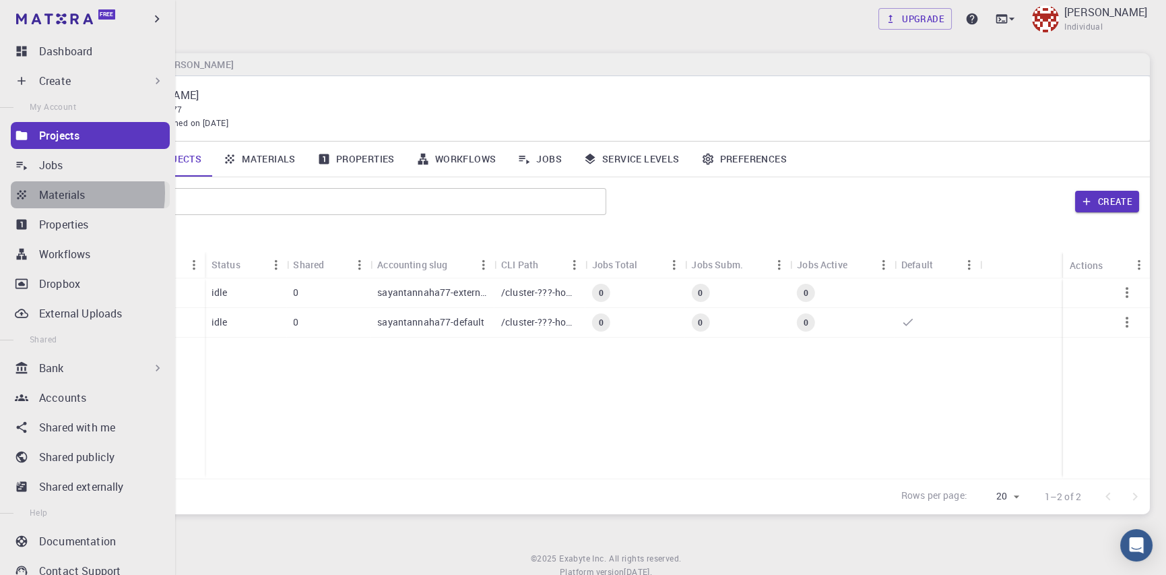
click at [55, 193] on p "Materials" at bounding box center [62, 195] width 46 height 16
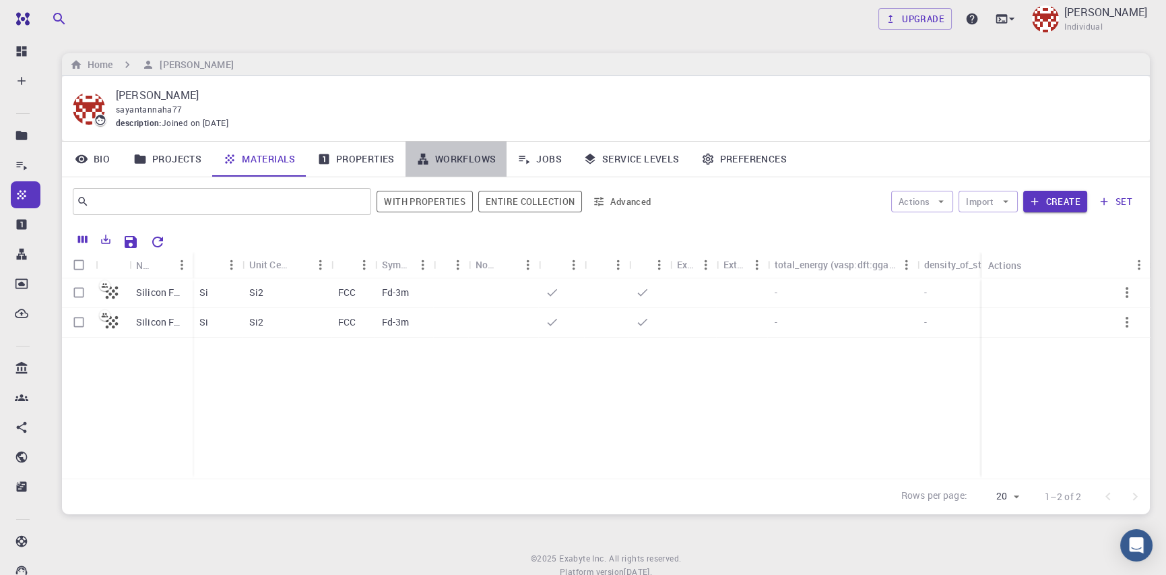
click at [450, 159] on link "Workflows" at bounding box center [457, 158] width 102 height 35
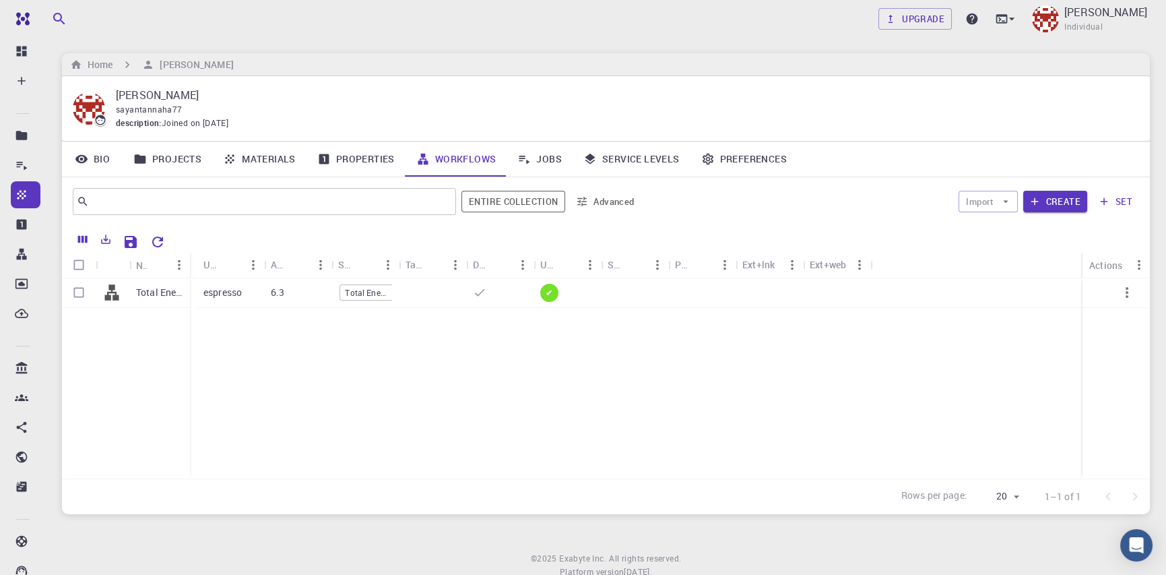
drag, startPoint x: 194, startPoint y: 261, endPoint x: 187, endPoint y: 253, distance: 11.0
click at [187, 253] on div "Name" at bounding box center [191, 265] width 13 height 26
drag, startPoint x: 391, startPoint y: 263, endPoint x: 434, endPoint y: 266, distance: 43.2
click at [434, 266] on div "Subworkflows" at bounding box center [436, 264] width 13 height 26
drag, startPoint x: 323, startPoint y: 264, endPoint x: 389, endPoint y: 259, distance: 66.2
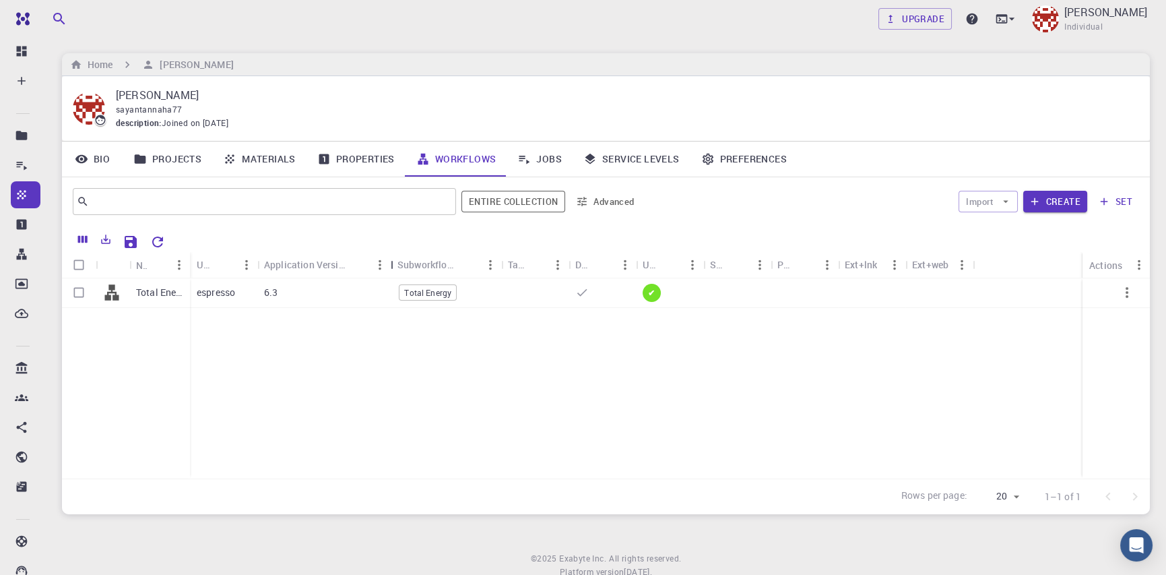
click at [389, 259] on div "Application Version" at bounding box center [391, 264] width 13 height 26
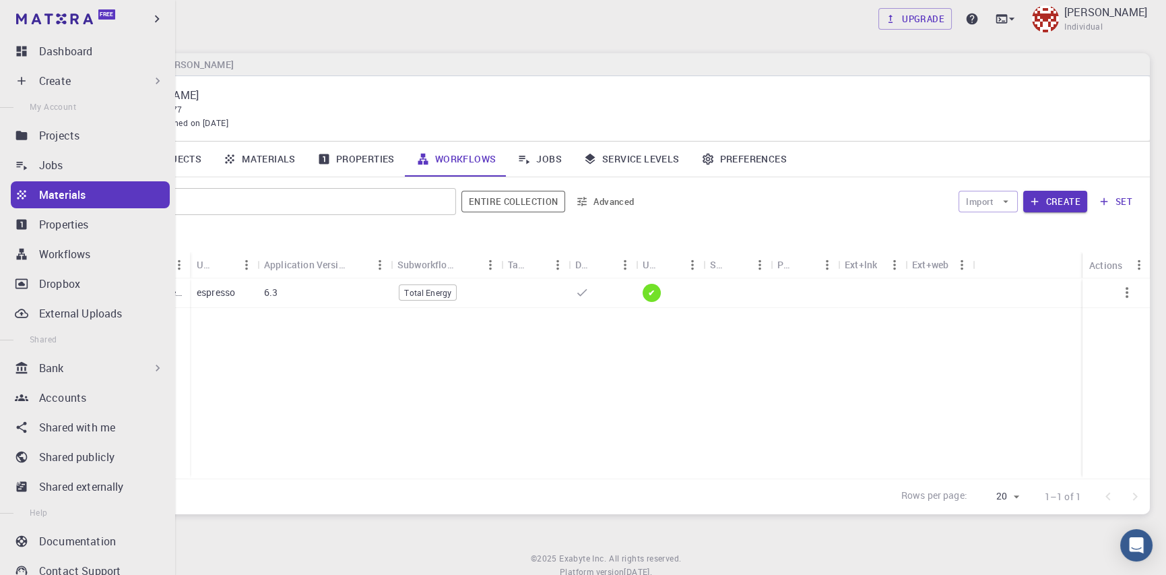
click at [112, 88] on div "Create" at bounding box center [101, 81] width 125 height 16
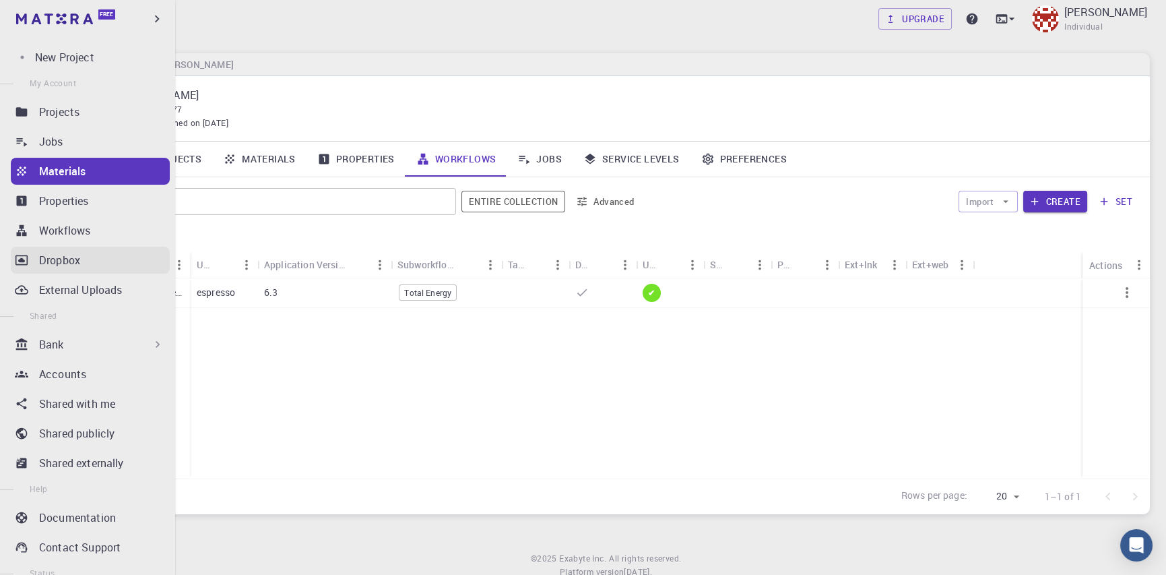
scroll to position [214, 0]
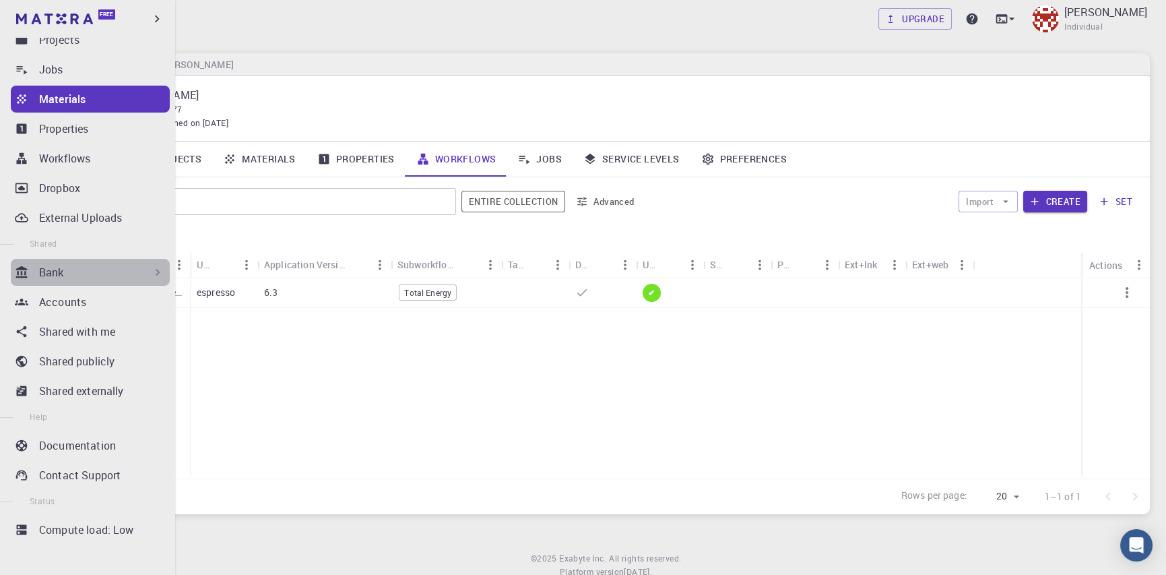
click at [104, 280] on div "Bank" at bounding box center [90, 272] width 159 height 27
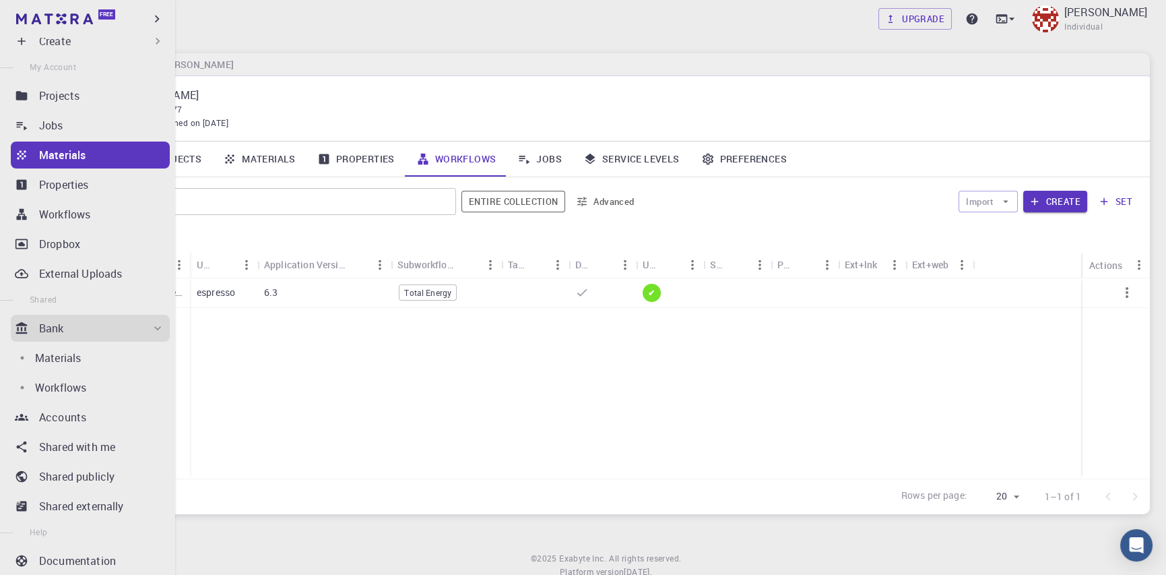
scroll to position [0, 0]
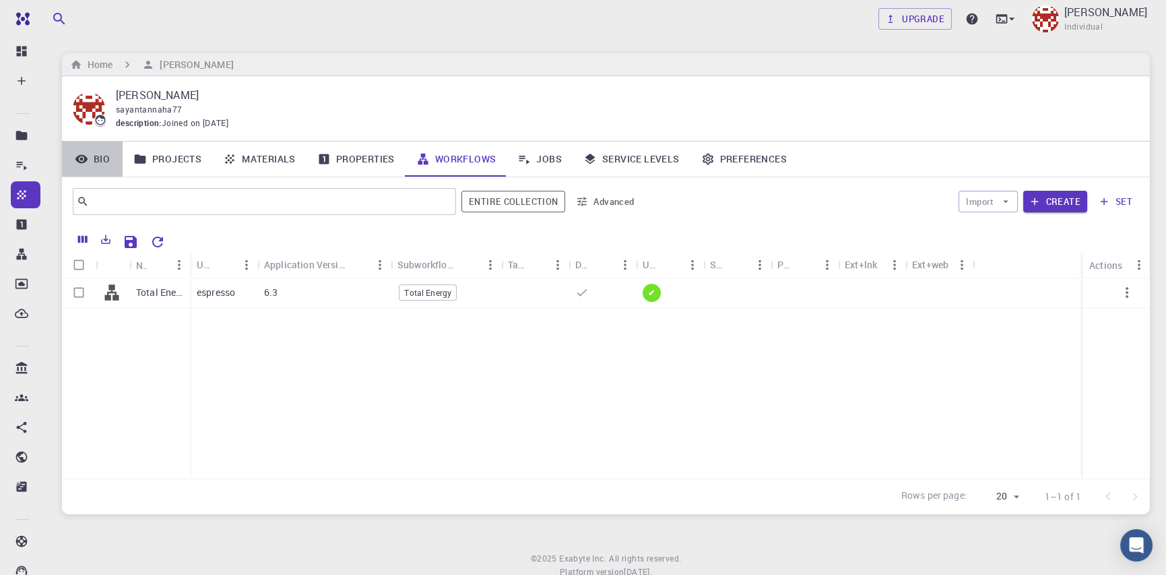
click at [93, 152] on link "Bio" at bounding box center [92, 158] width 61 height 35
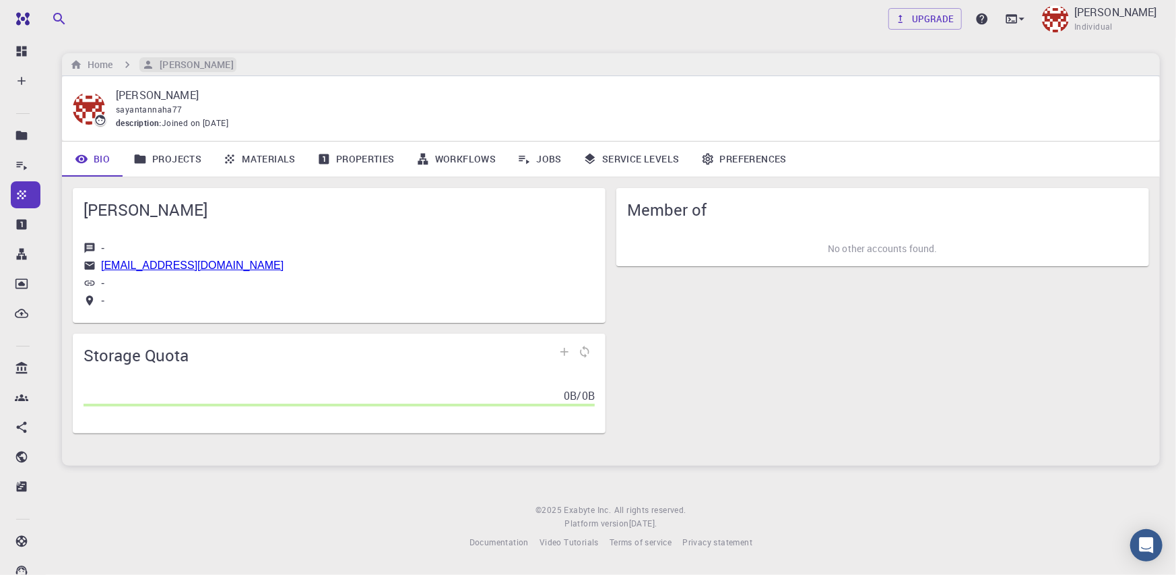
click at [178, 61] on h6 "[PERSON_NAME]" at bounding box center [193, 64] width 79 height 15
click at [744, 164] on link "Preferences" at bounding box center [743, 158] width 107 height 35
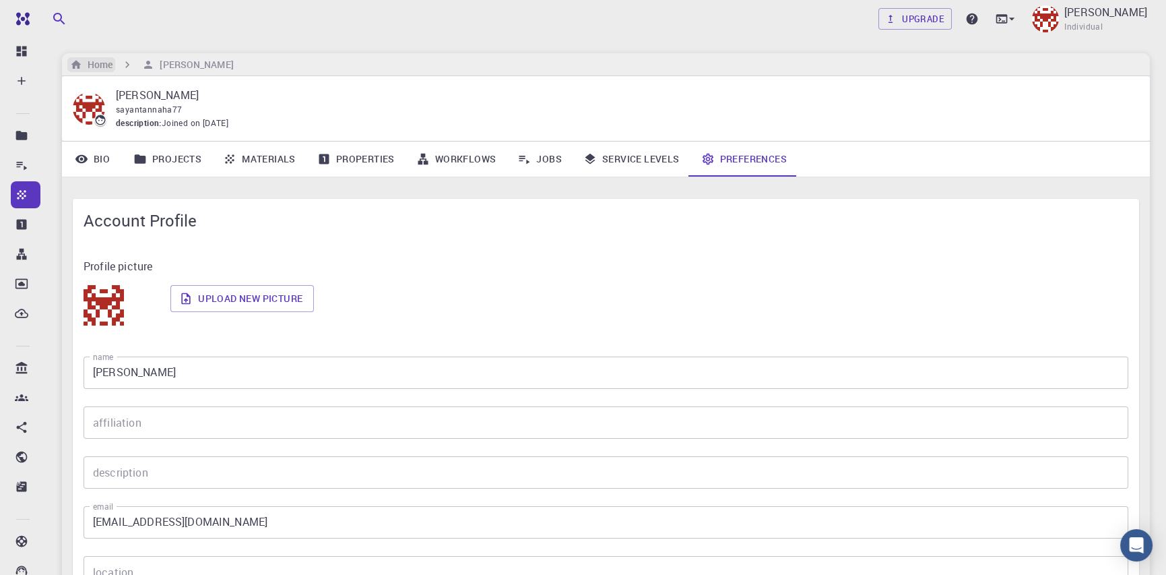
click at [100, 67] on h6 "Home" at bounding box center [97, 64] width 30 height 15
